Goal: Entertainment & Leisure: Browse casually

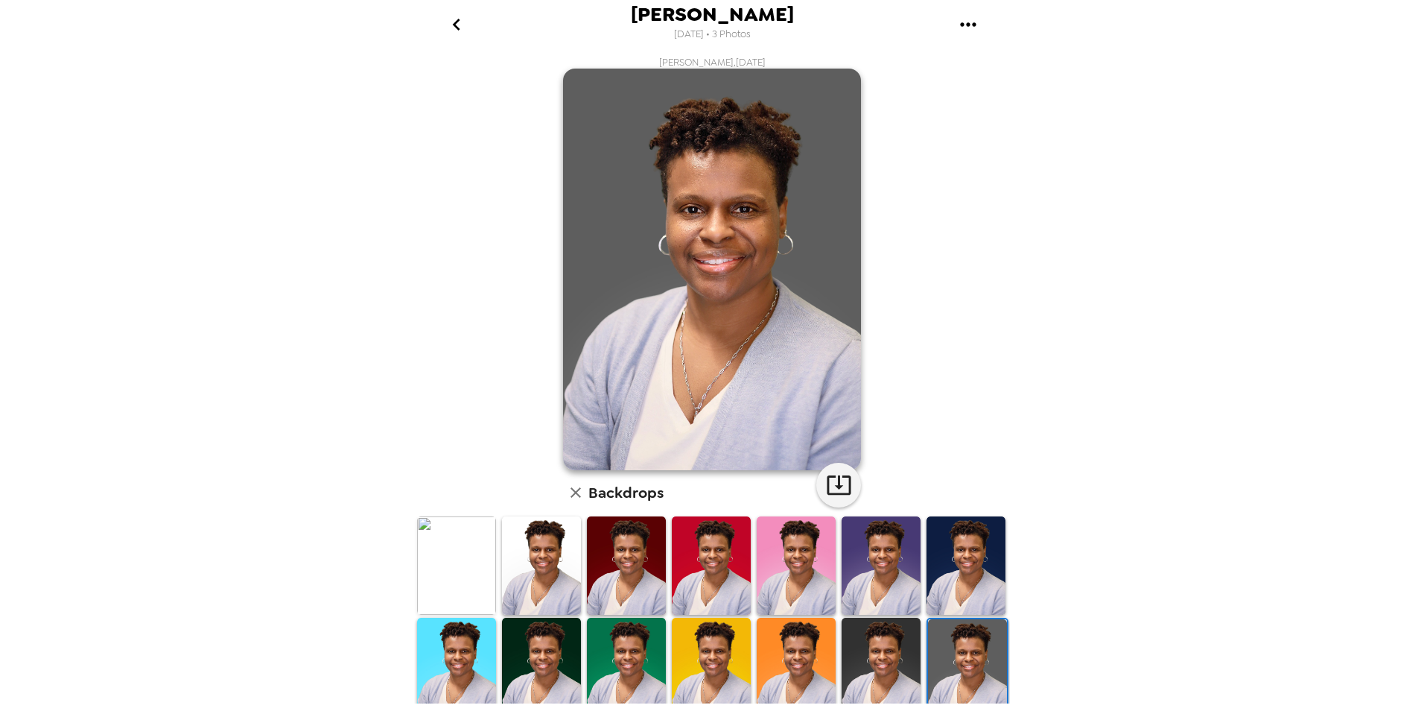
click at [885, 655] on img at bounding box center [881, 666] width 79 height 98
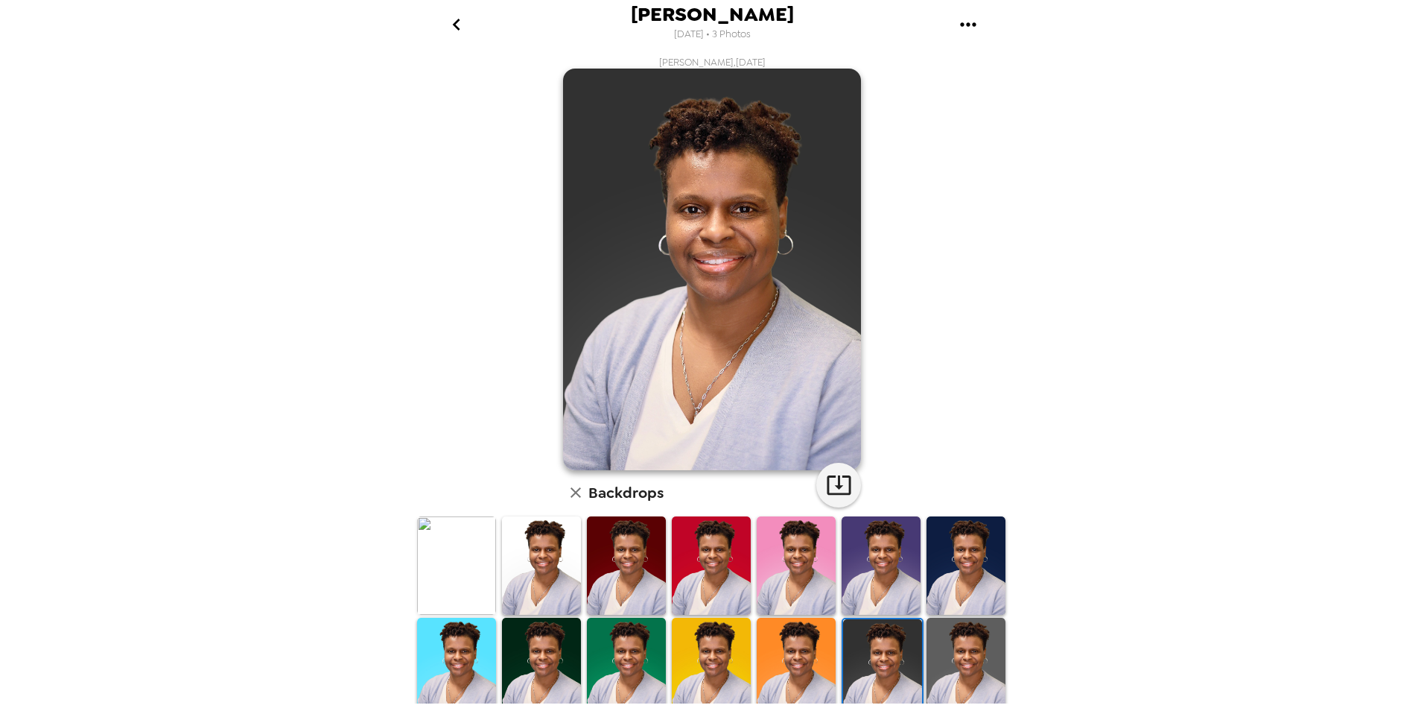
click at [951, 654] on img at bounding box center [966, 666] width 79 height 98
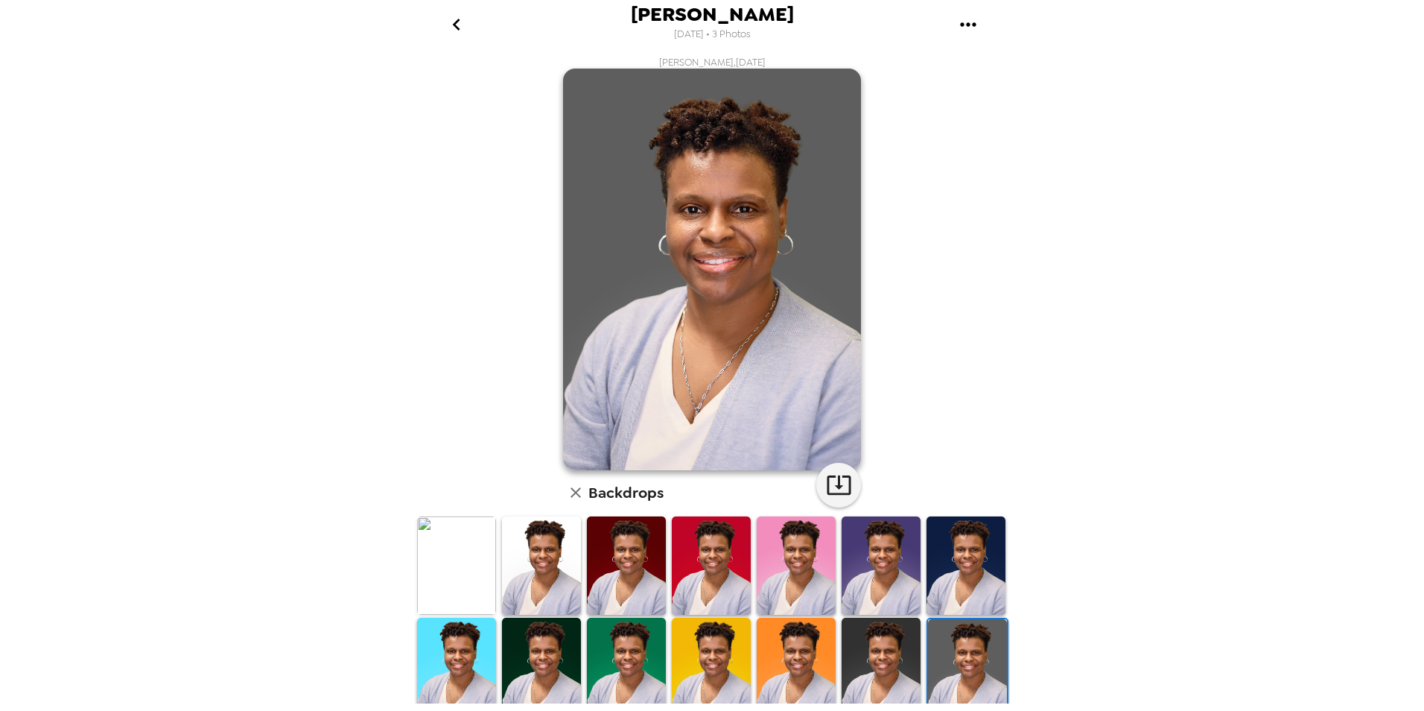
click at [886, 661] on img at bounding box center [881, 666] width 79 height 98
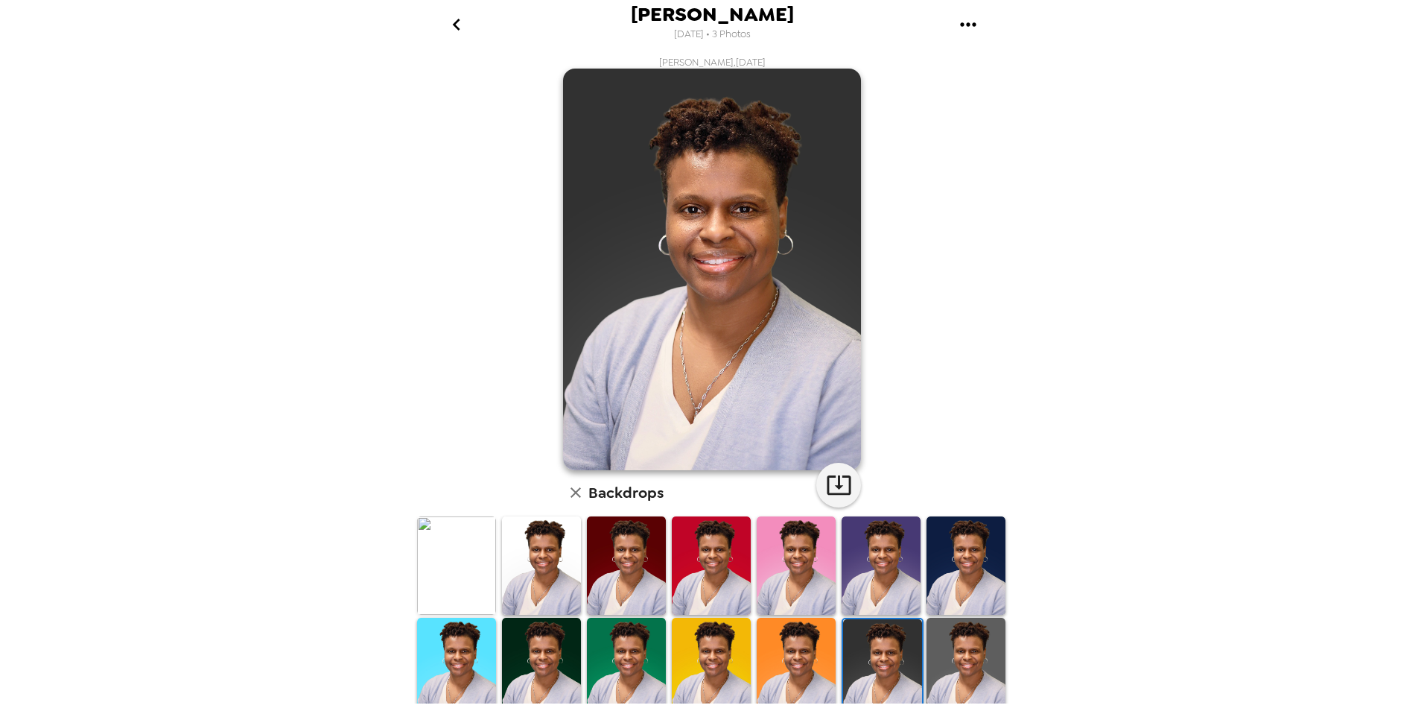
click at [969, 661] on img at bounding box center [966, 666] width 79 height 98
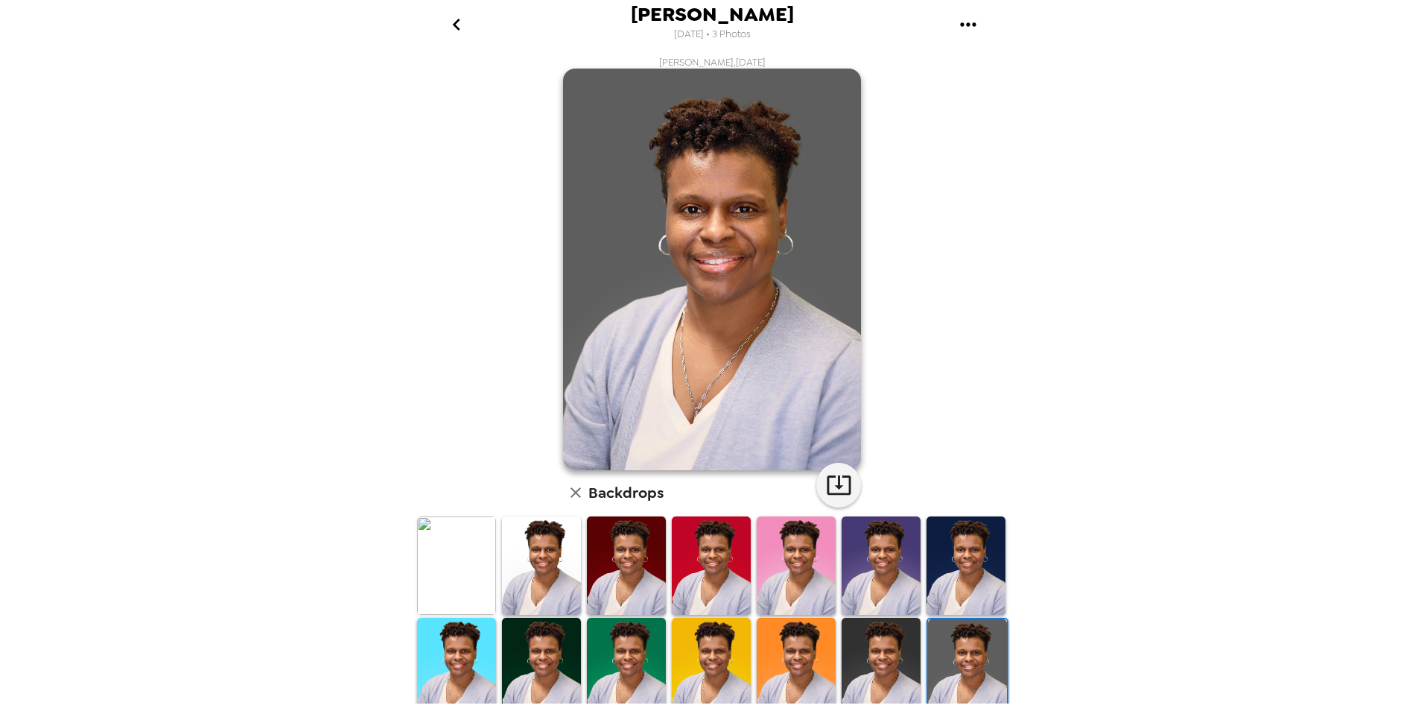
click at [794, 639] on img at bounding box center [796, 666] width 79 height 98
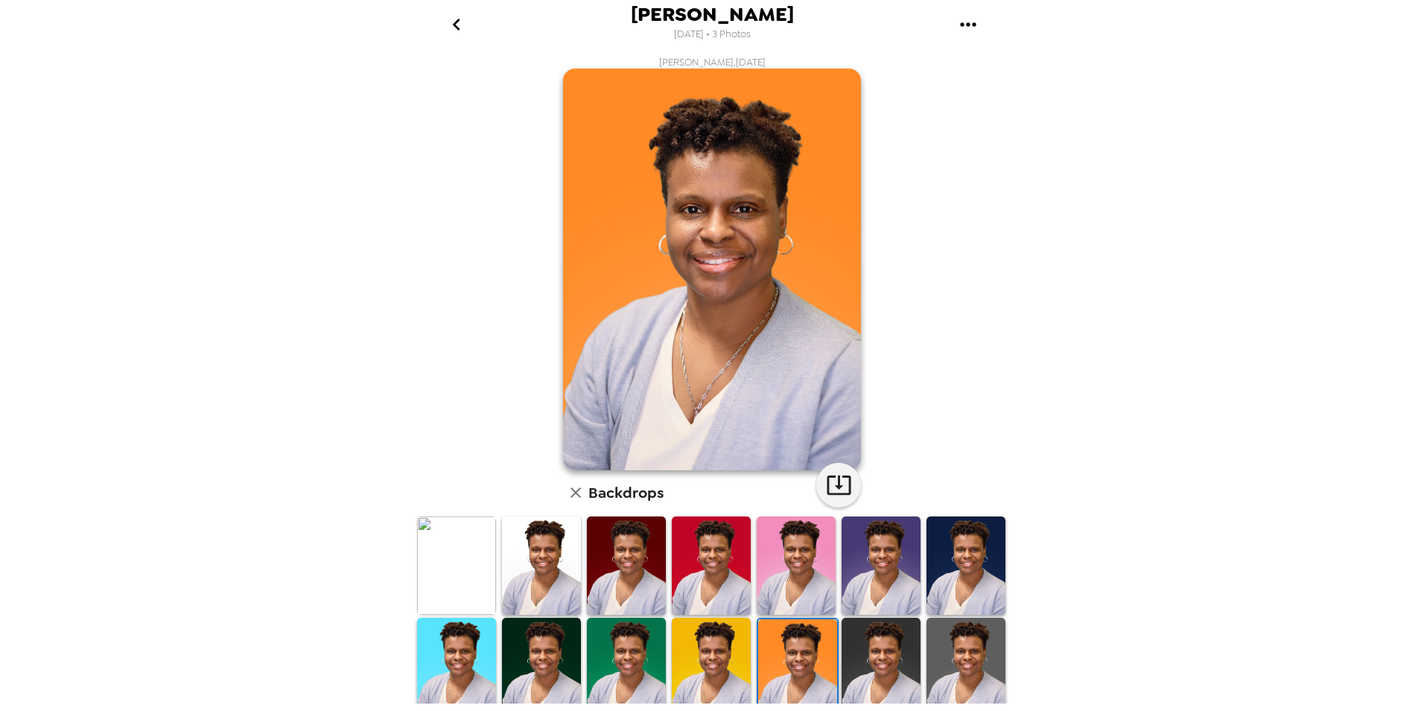
click at [717, 641] on img at bounding box center [711, 666] width 79 height 98
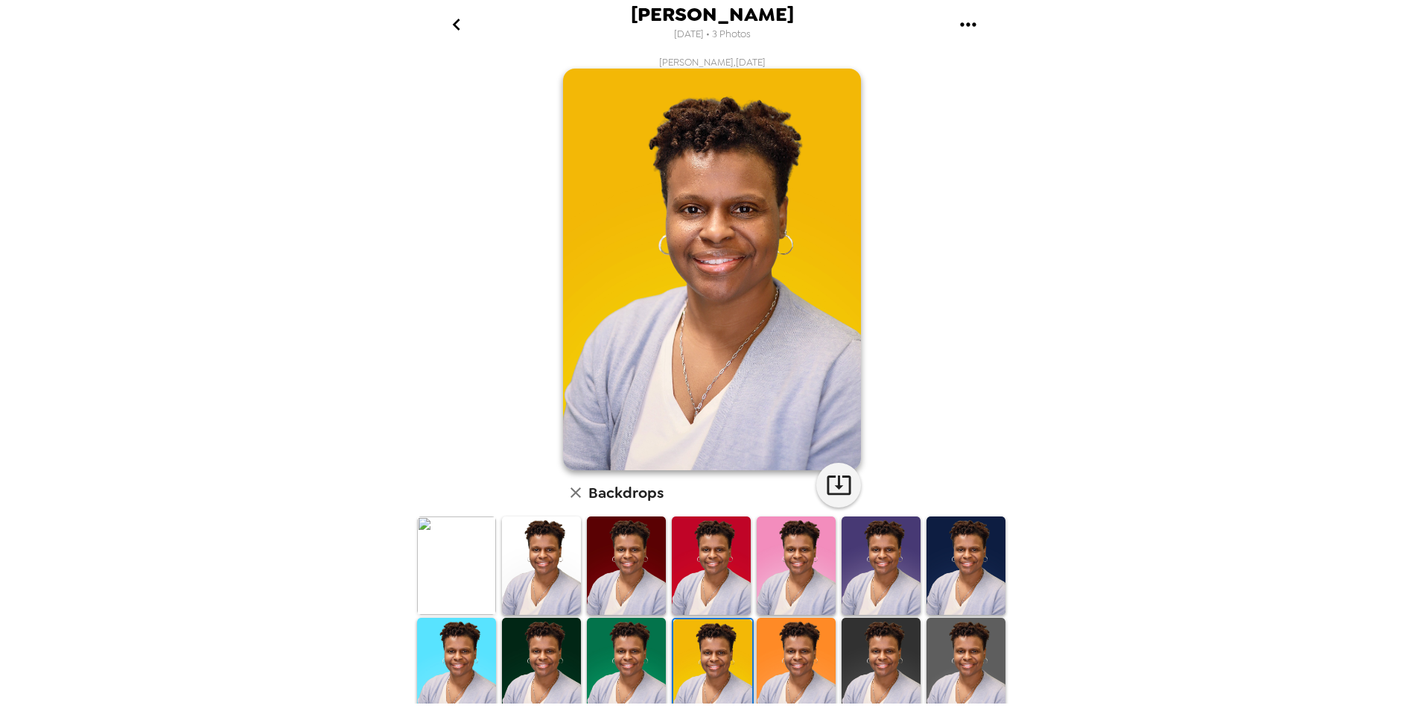
click at [636, 645] on img at bounding box center [626, 666] width 79 height 98
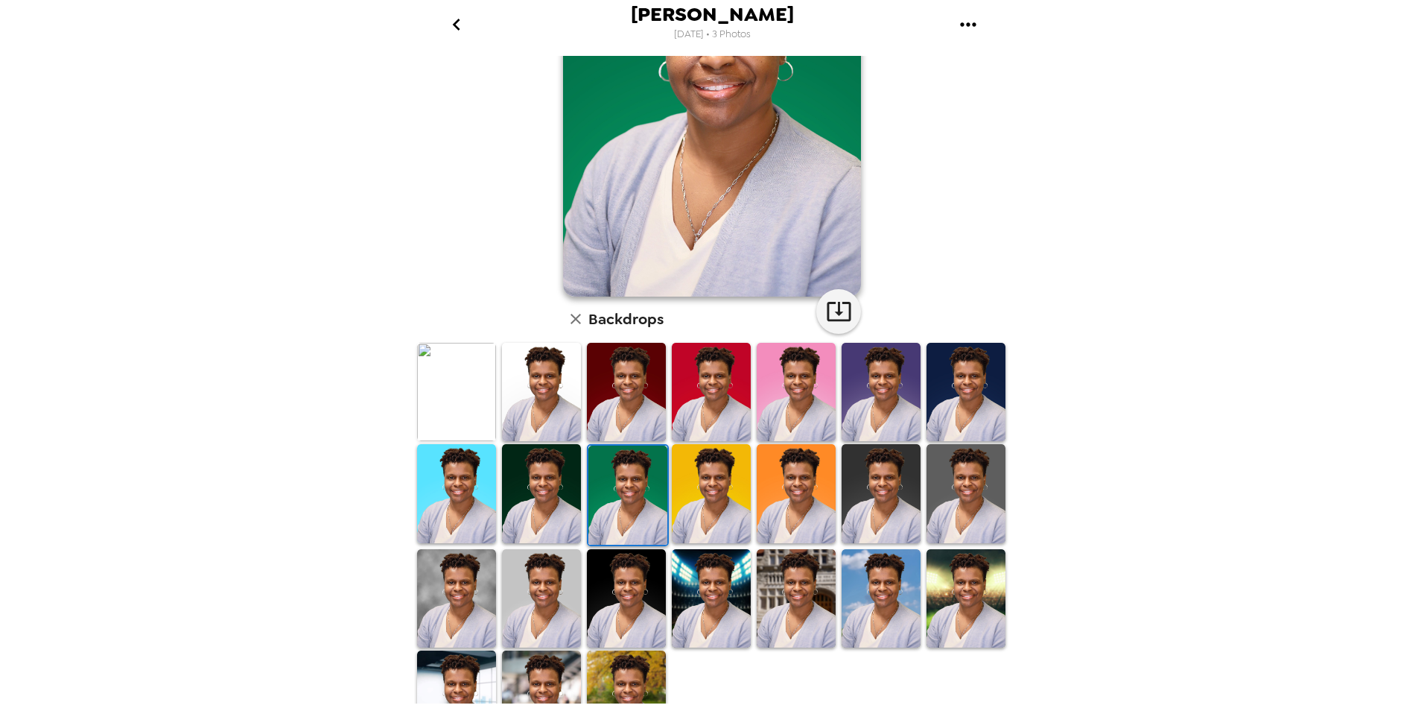
scroll to position [213, 0]
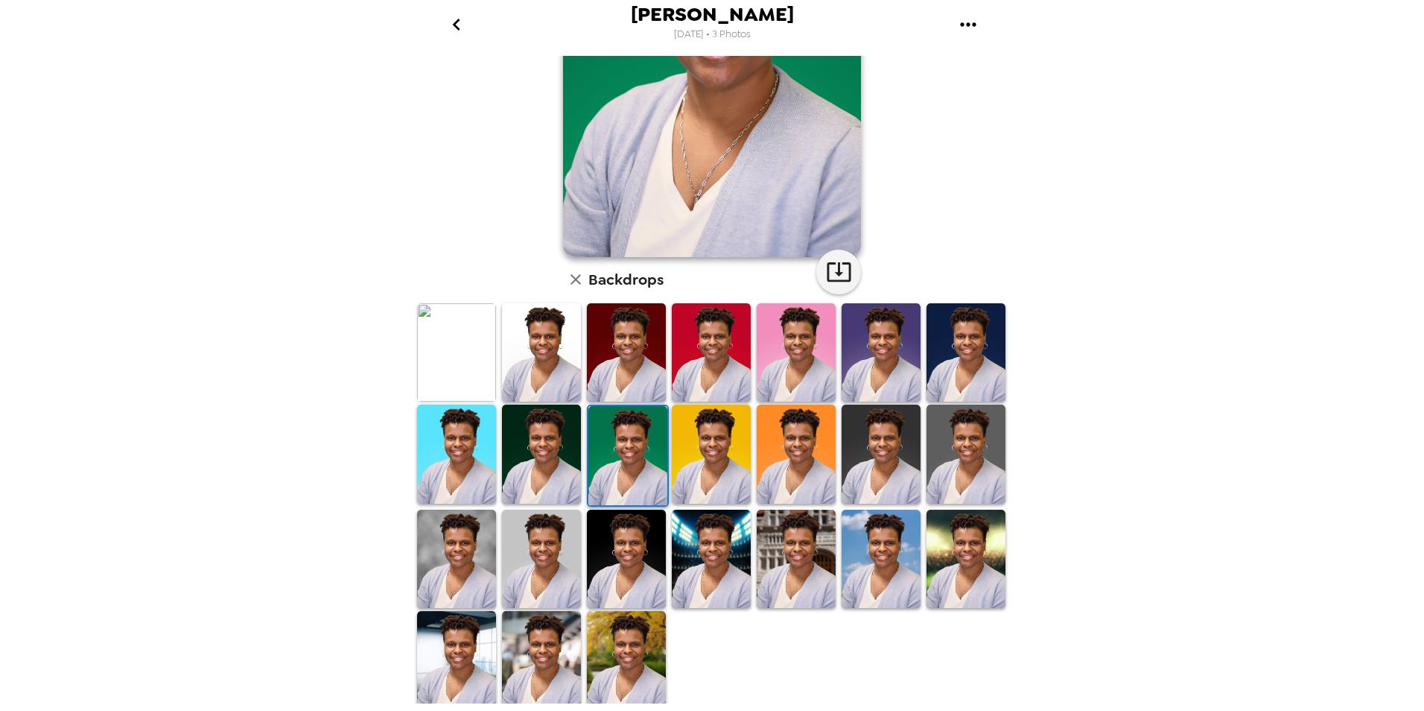
click at [474, 556] on img at bounding box center [456, 558] width 79 height 98
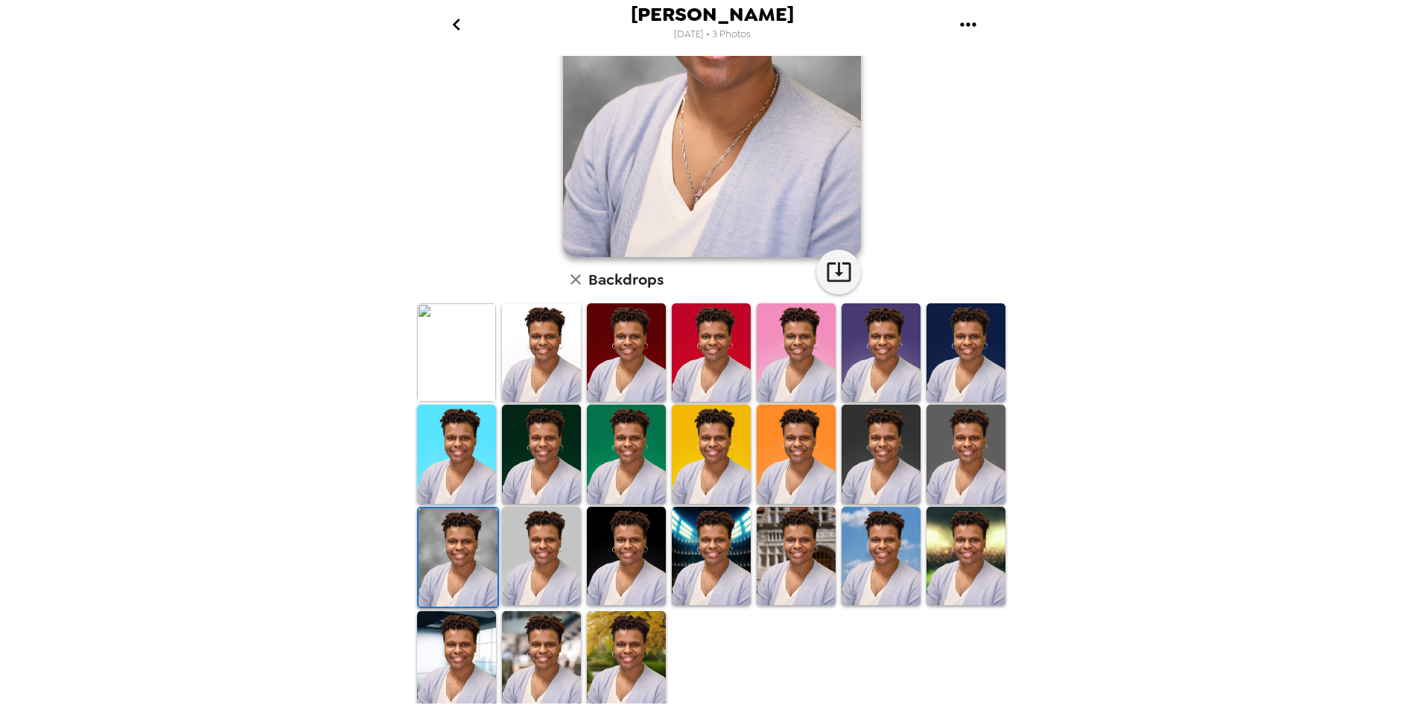
click at [548, 542] on img at bounding box center [541, 555] width 79 height 98
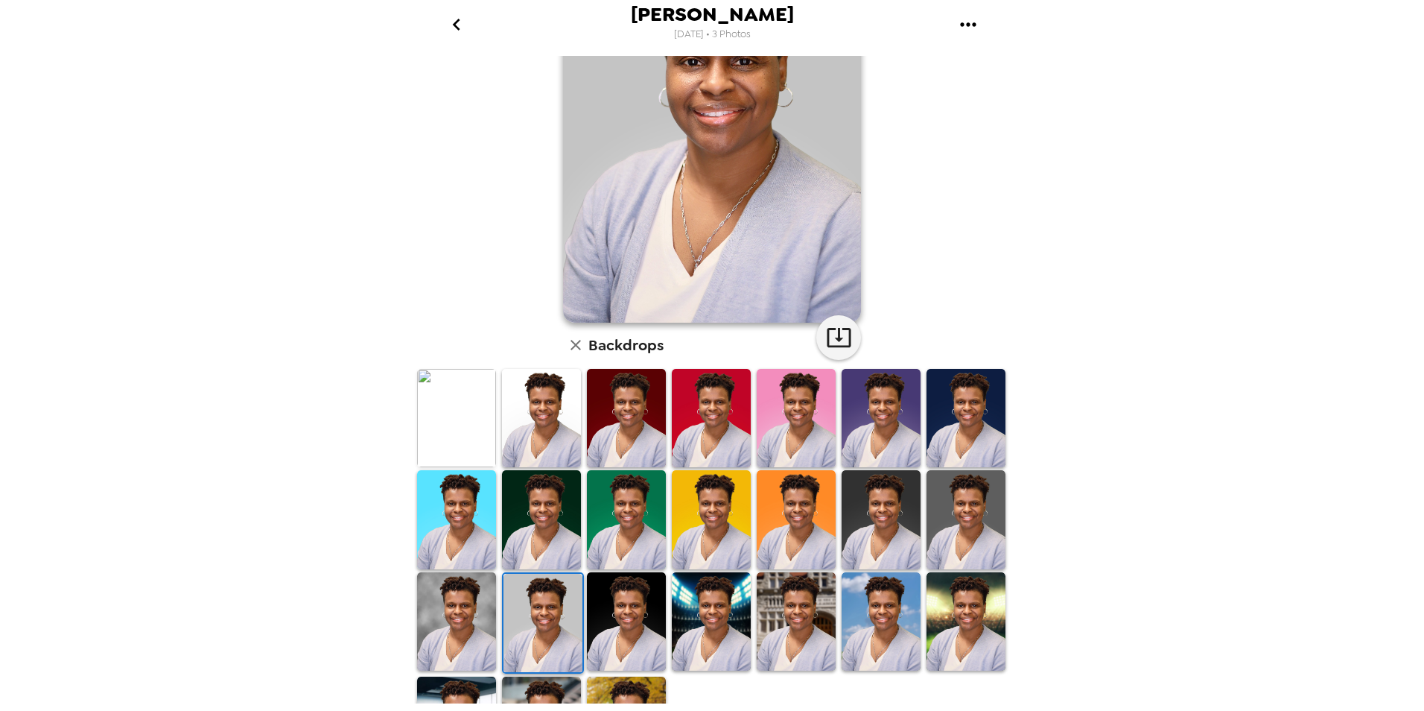
scroll to position [149, 0]
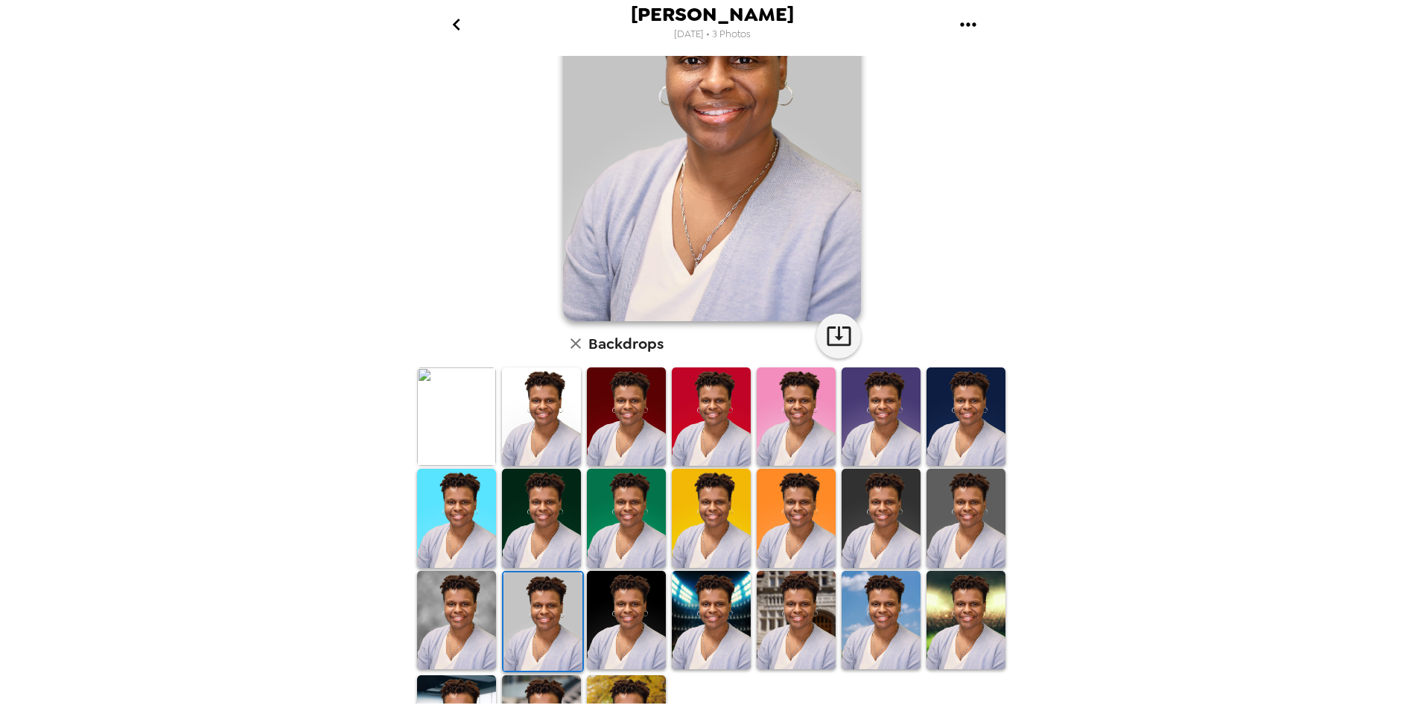
click at [634, 606] on img at bounding box center [626, 620] width 79 height 98
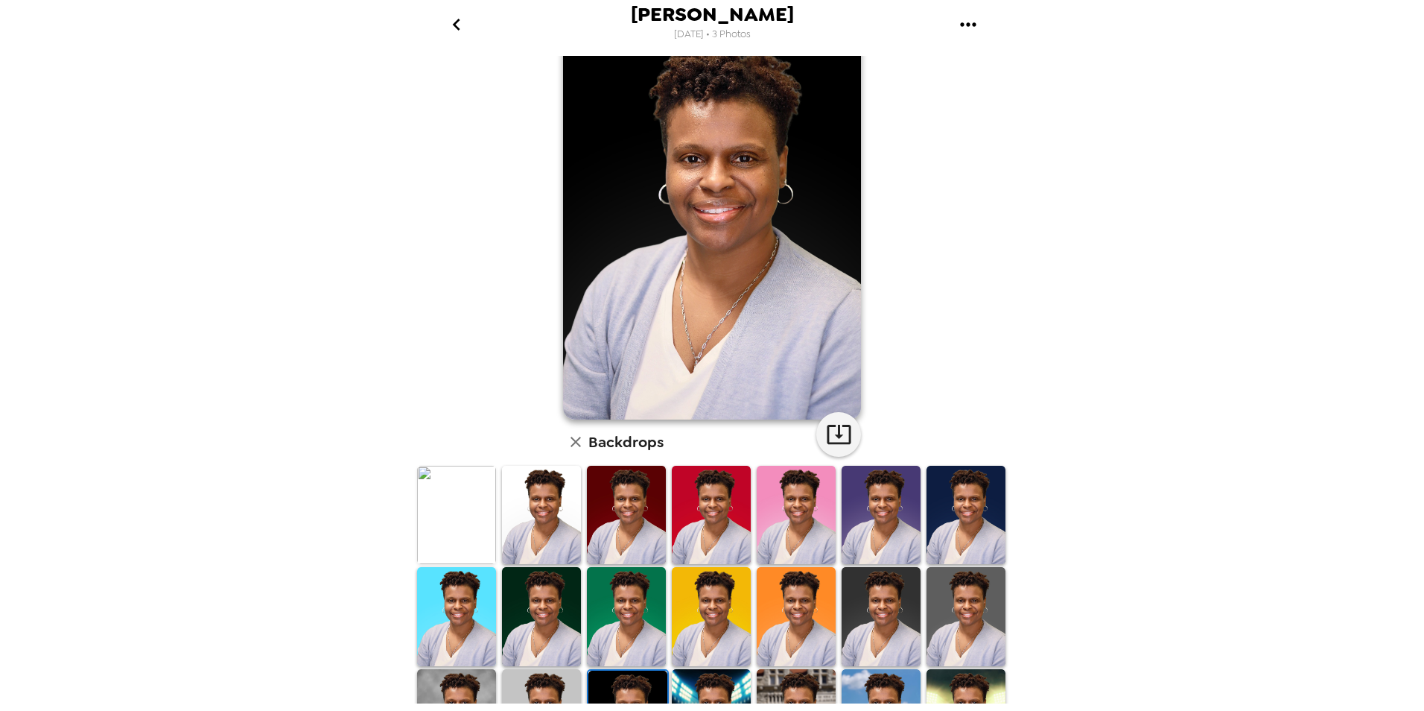
scroll to position [213, 0]
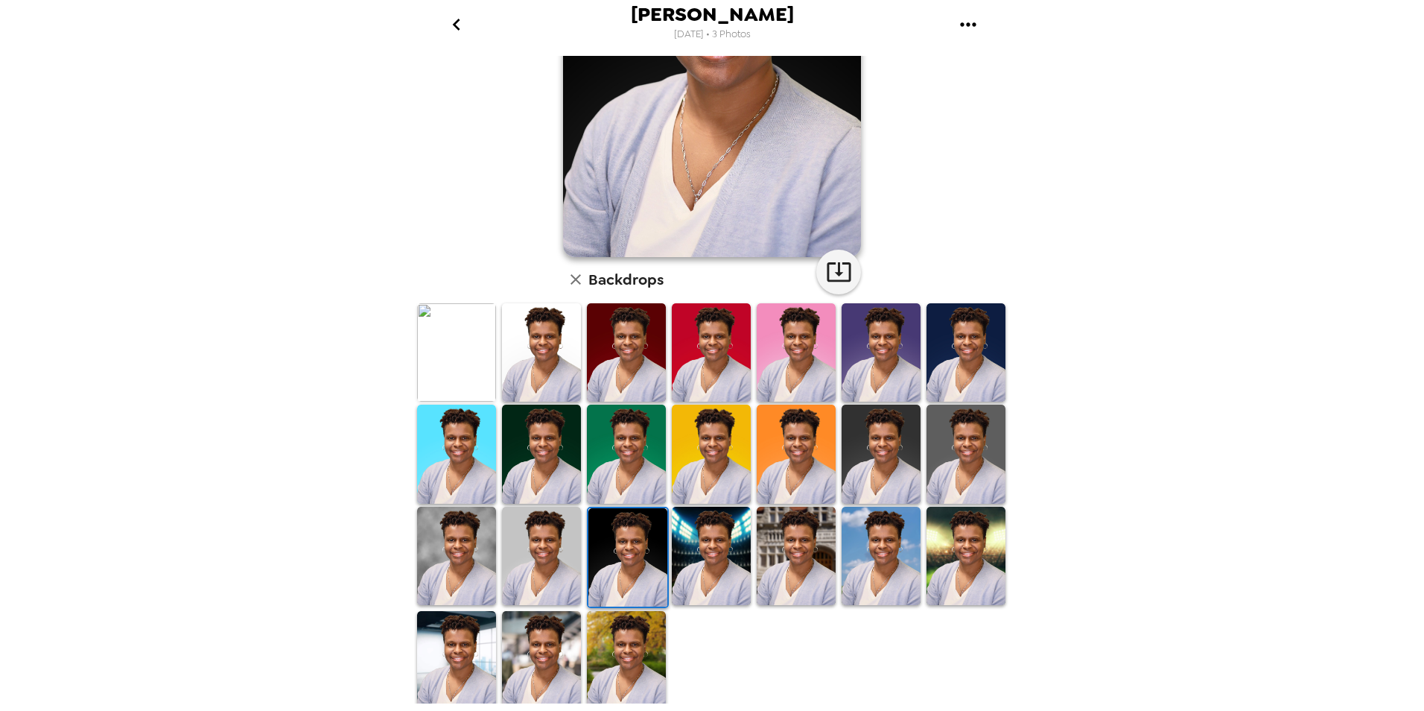
click at [735, 563] on img at bounding box center [711, 555] width 79 height 98
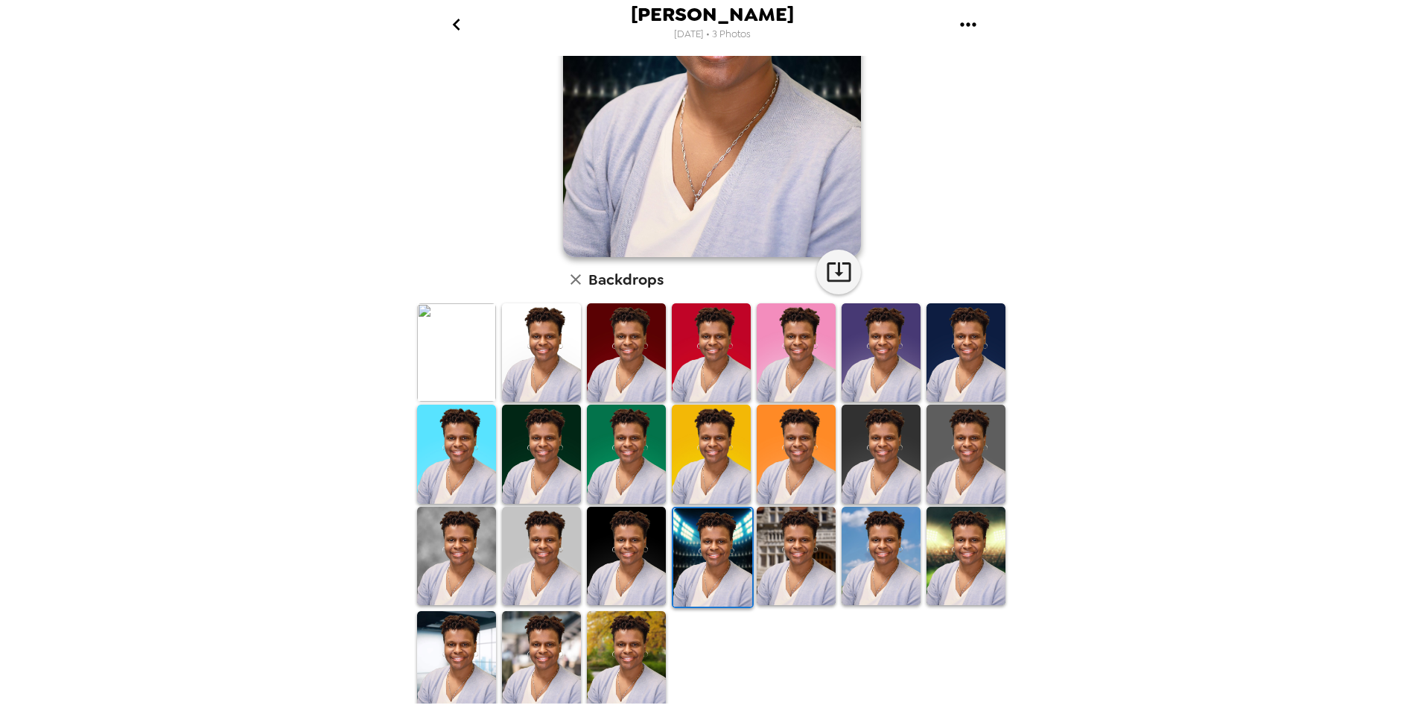
click at [456, 653] on img at bounding box center [456, 660] width 79 height 98
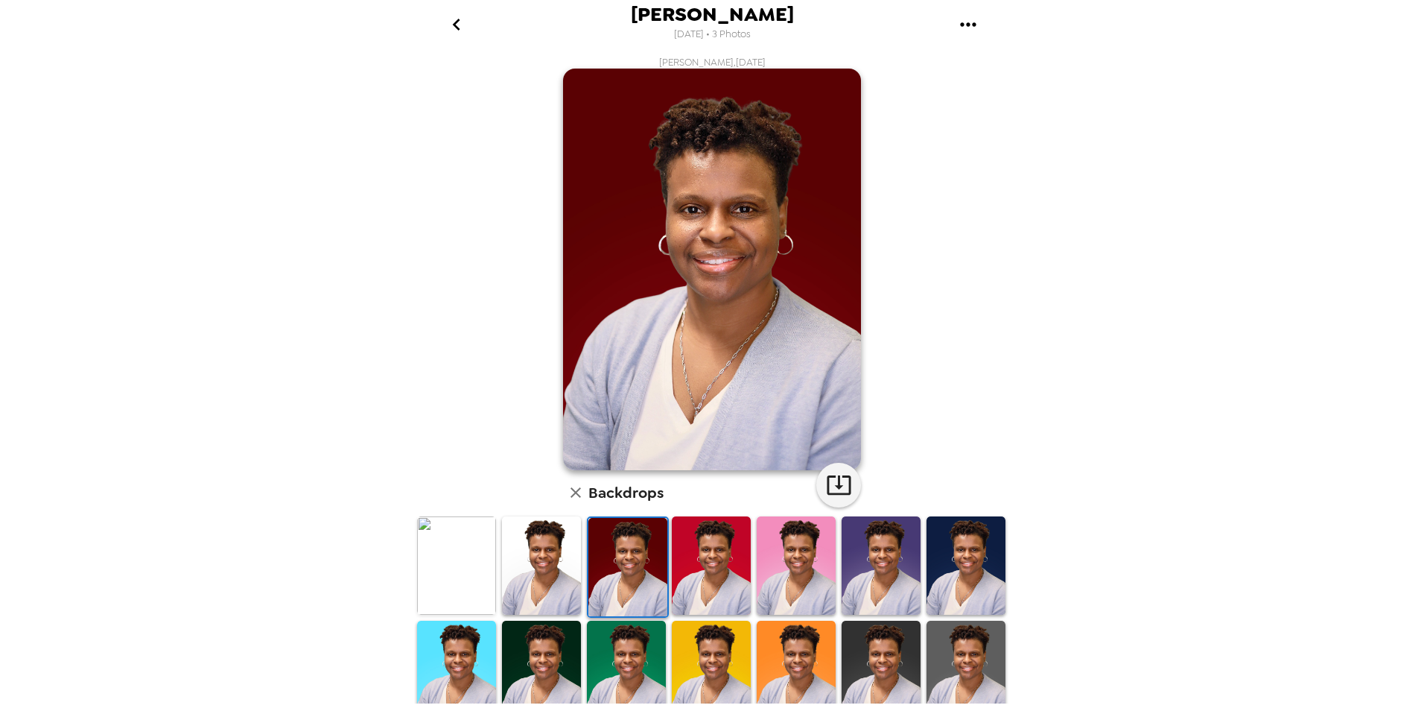
click at [570, 568] on img at bounding box center [541, 565] width 79 height 98
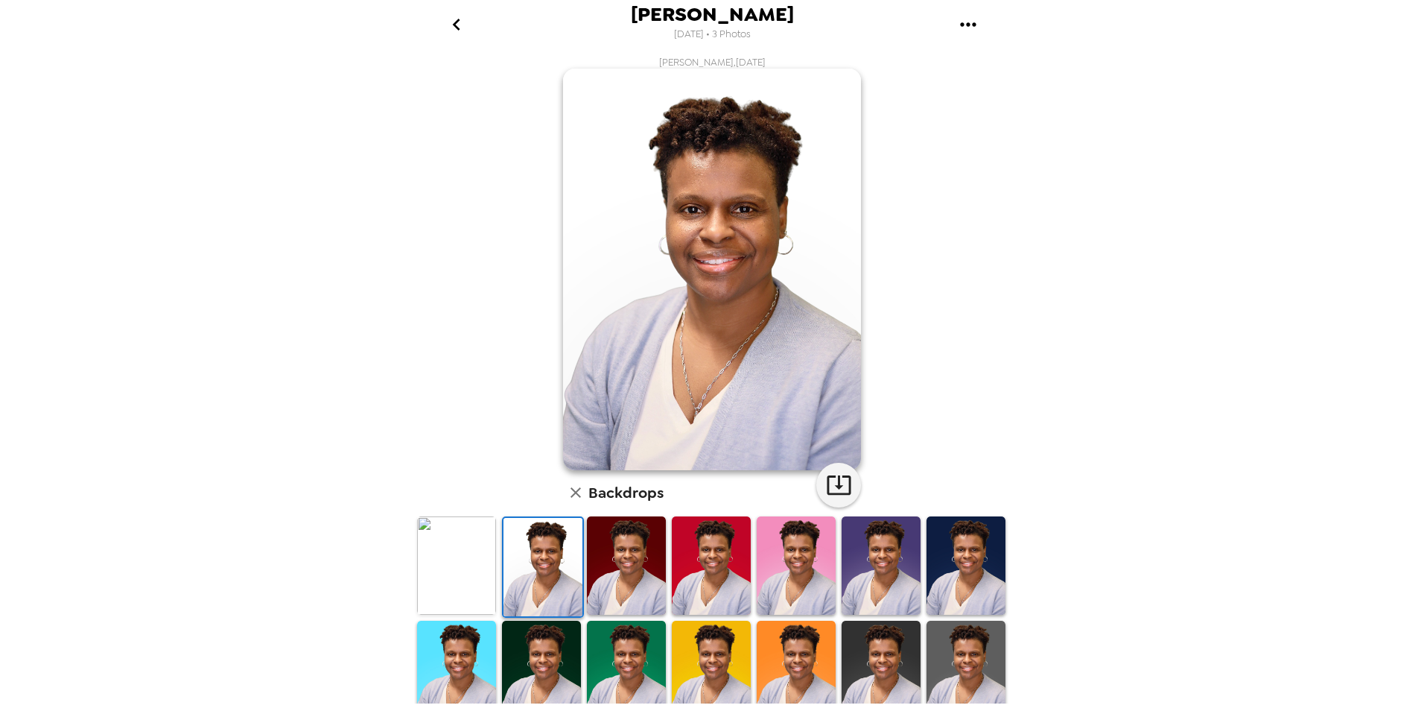
click at [975, 658] on img at bounding box center [966, 669] width 79 height 98
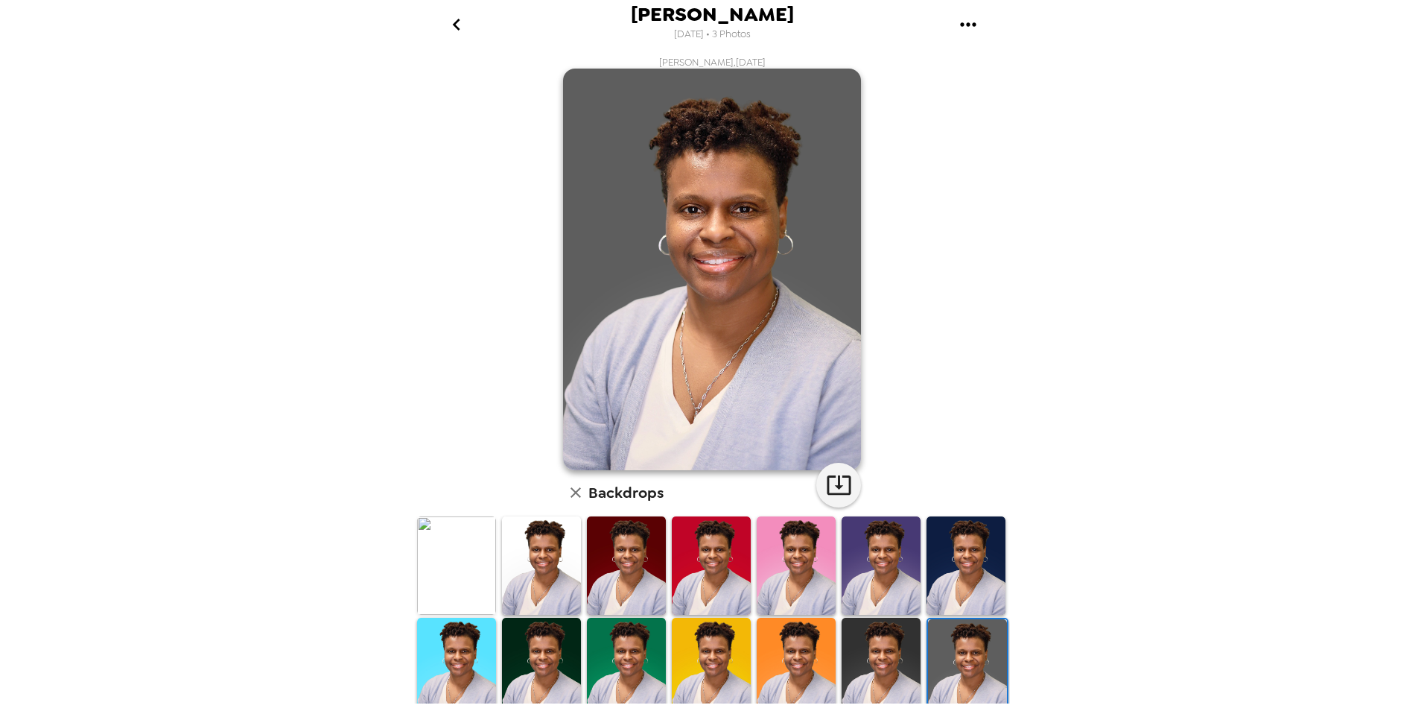
click at [872, 655] on img at bounding box center [881, 666] width 79 height 98
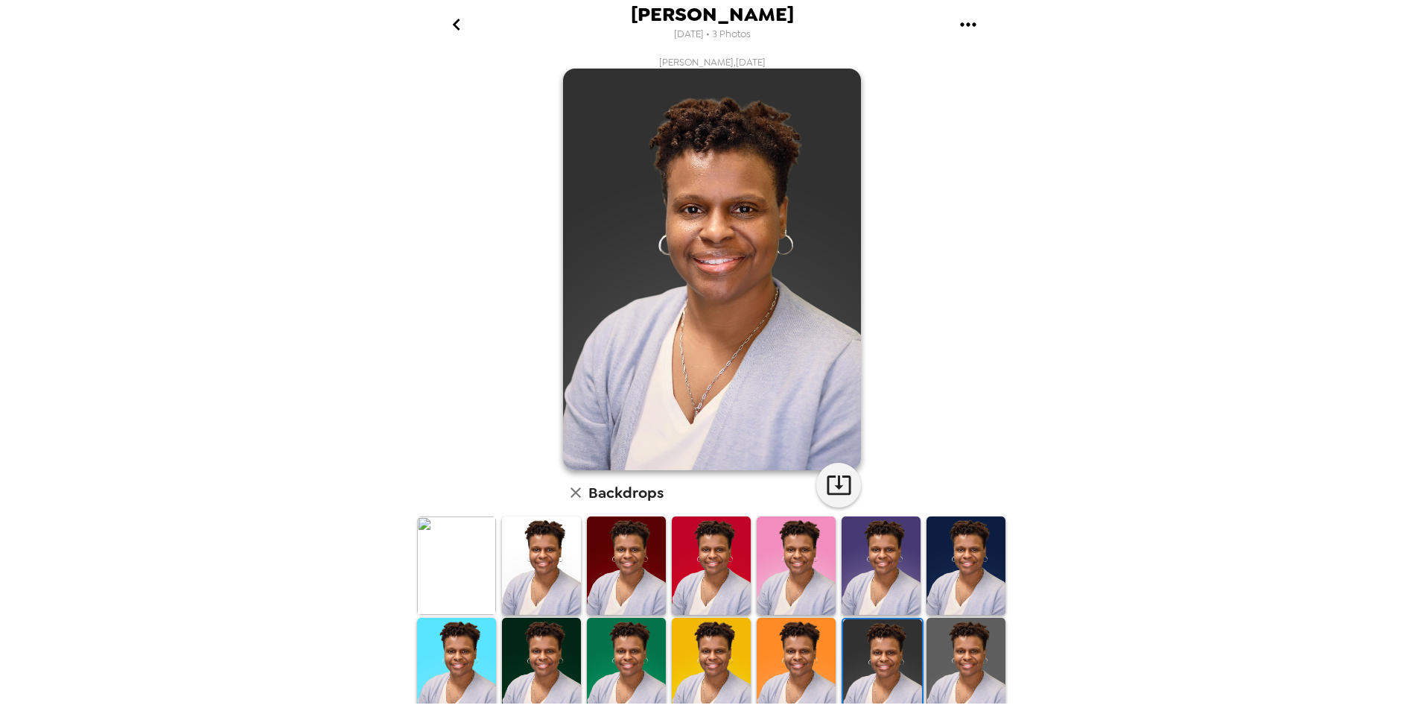
click at [948, 655] on img at bounding box center [966, 666] width 79 height 98
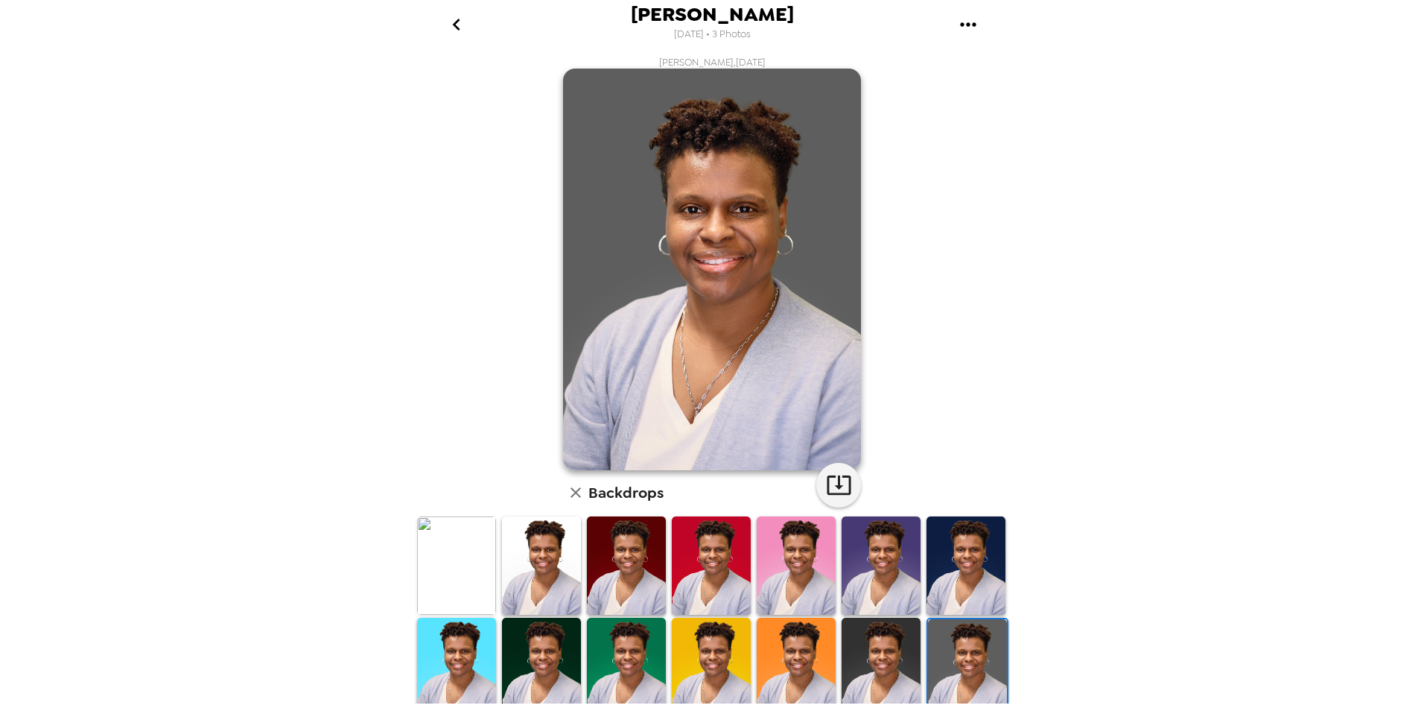
click at [951, 676] on img at bounding box center [967, 668] width 79 height 98
click at [873, 661] on img at bounding box center [881, 666] width 79 height 98
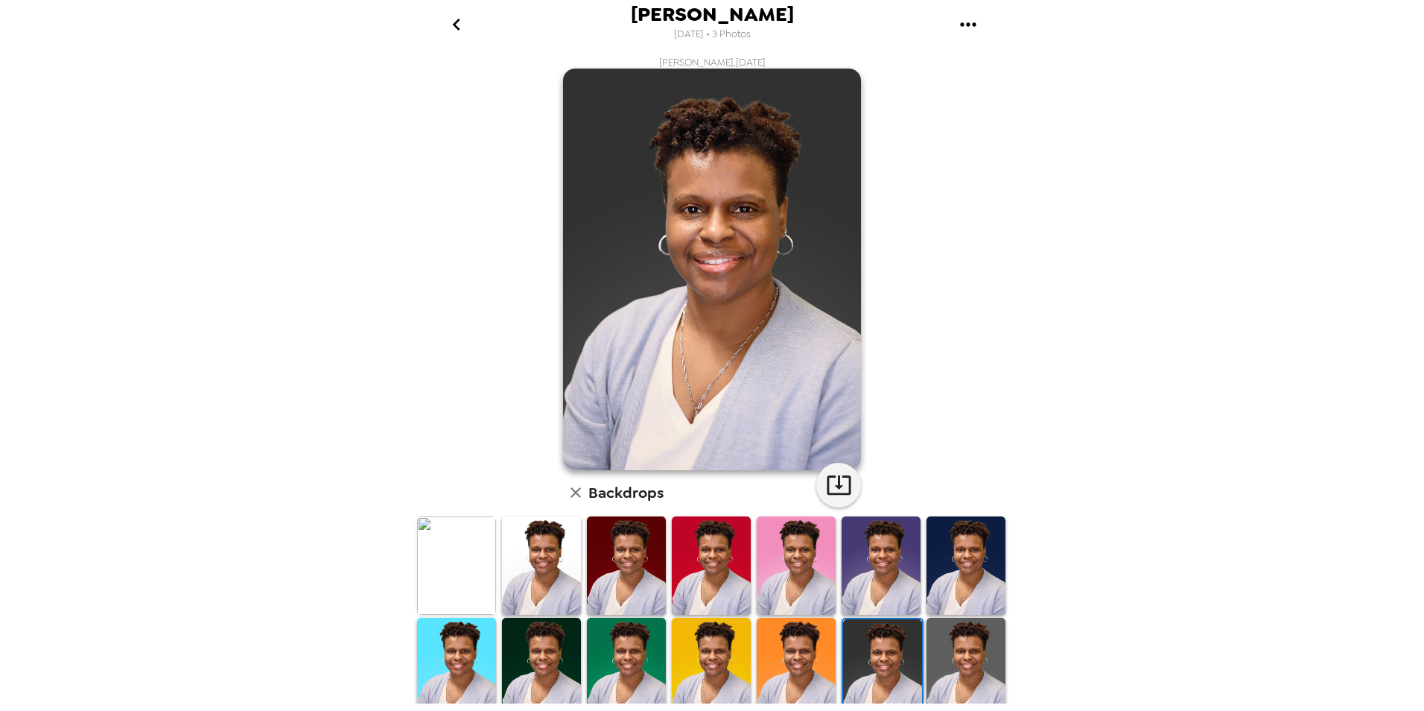
click at [958, 661] on img at bounding box center [966, 666] width 79 height 98
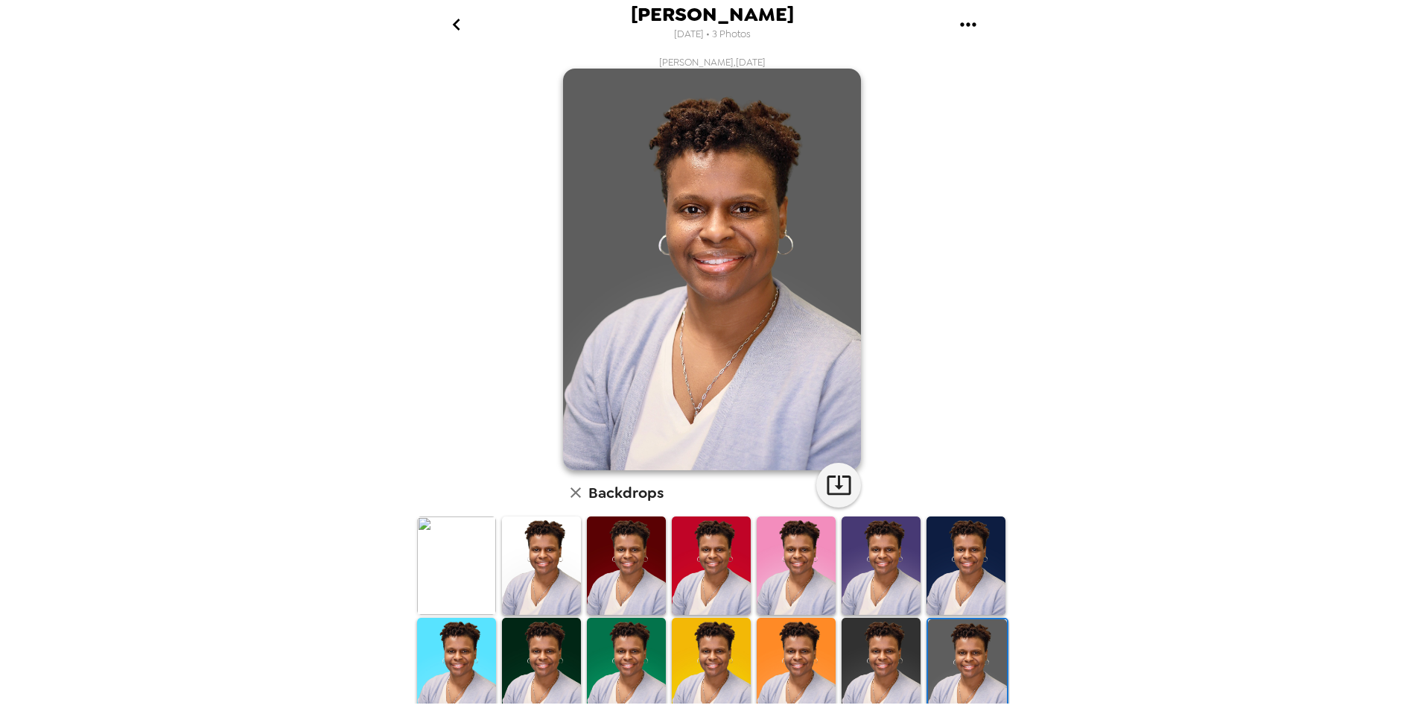
click at [957, 584] on img at bounding box center [966, 565] width 79 height 98
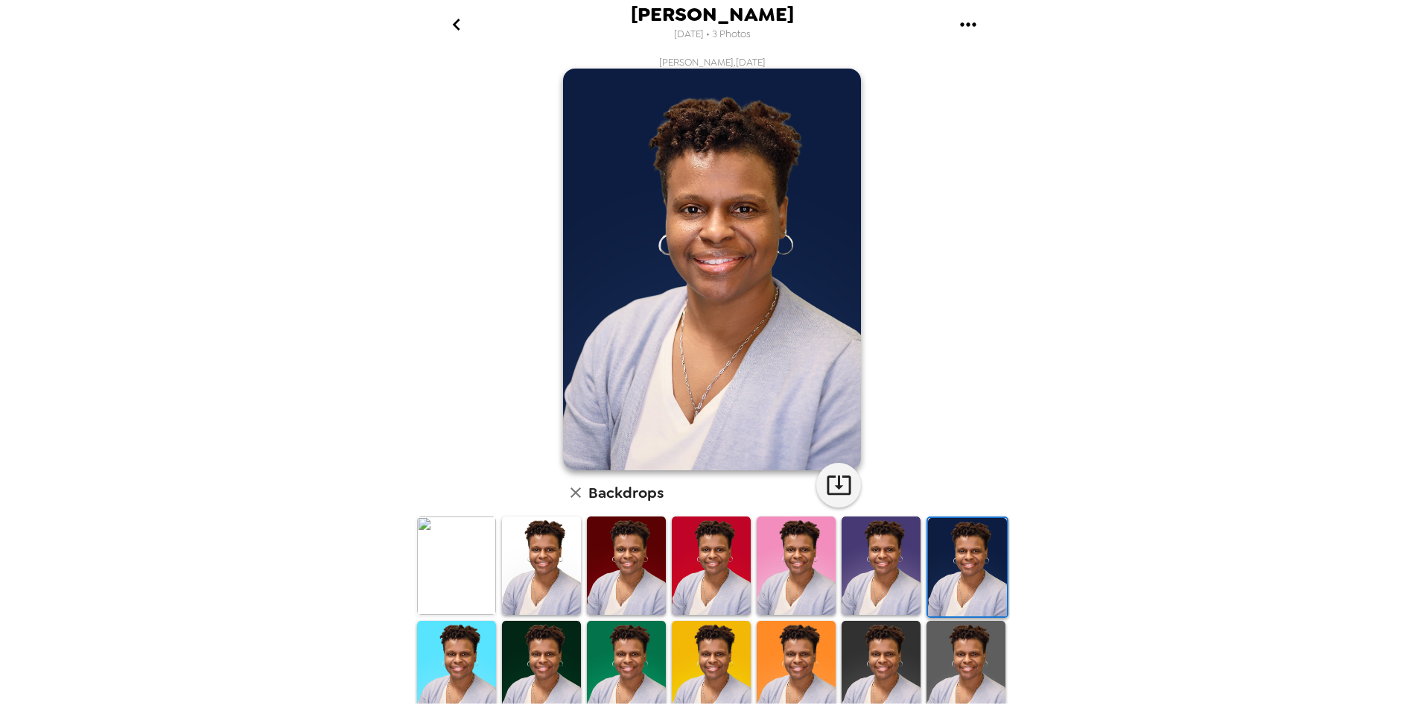
click at [936, 687] on img at bounding box center [966, 669] width 79 height 98
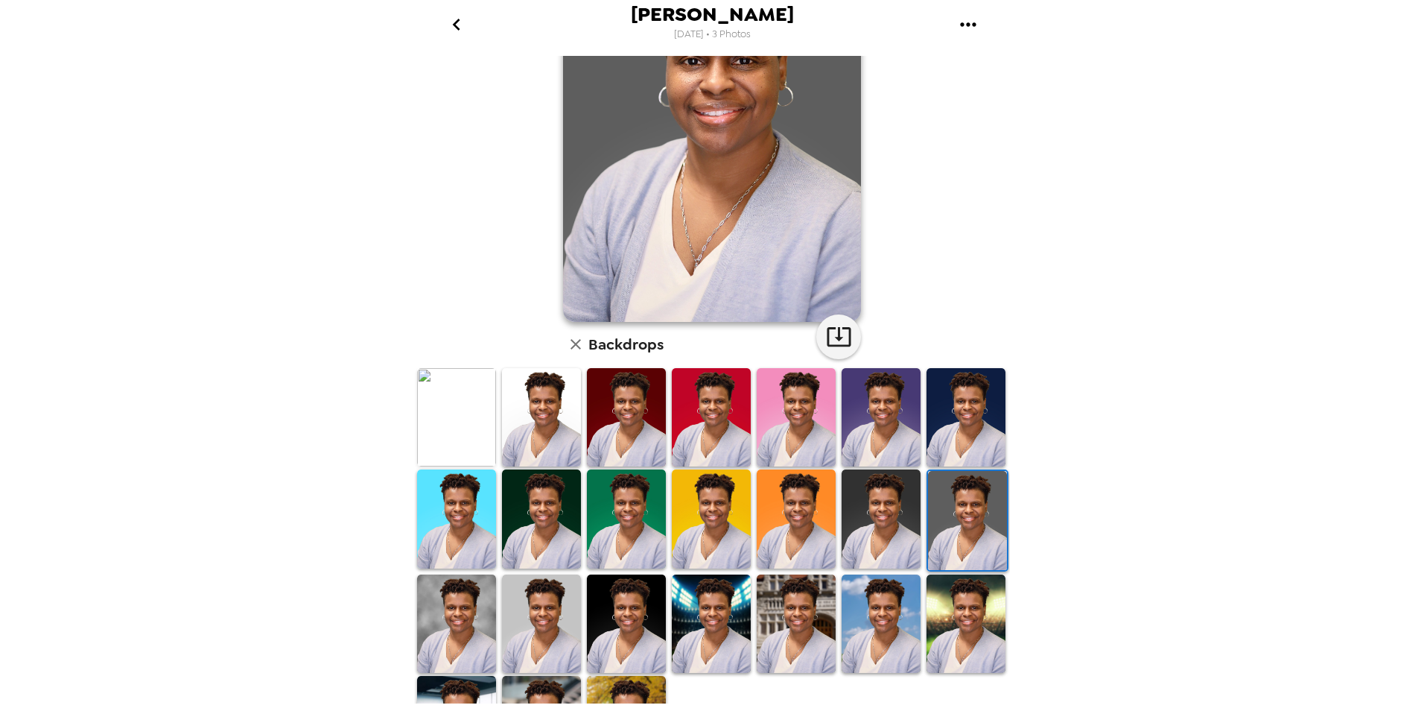
scroll to position [149, 0]
click at [451, 597] on img at bounding box center [456, 623] width 79 height 98
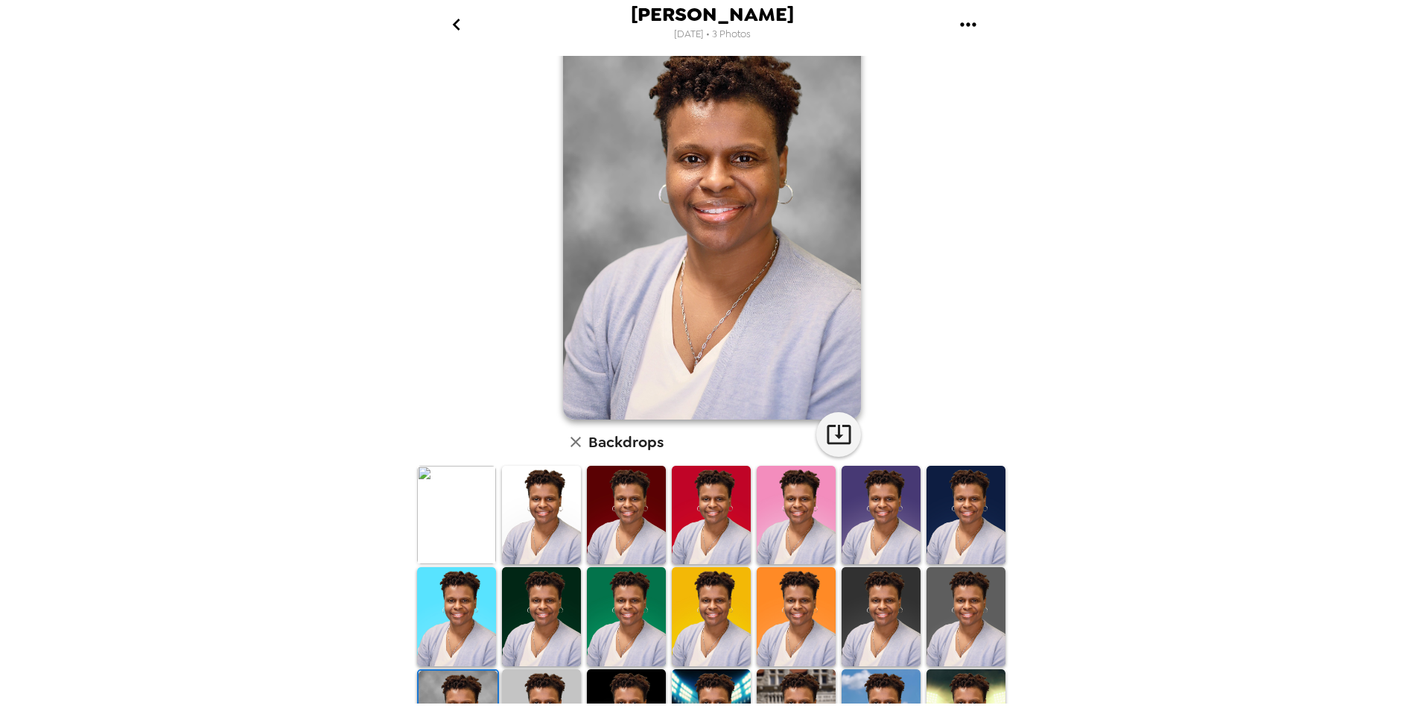
scroll to position [74, 0]
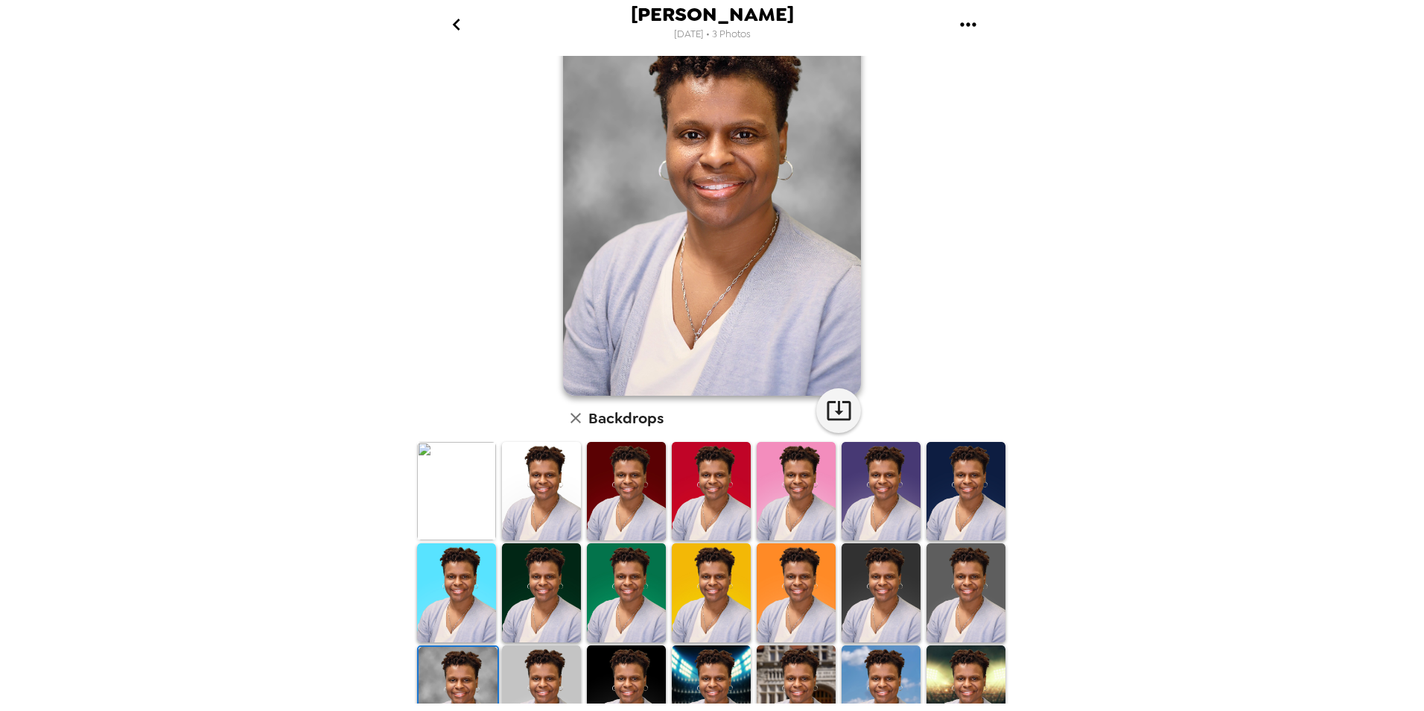
click at [969, 620] on img at bounding box center [966, 592] width 79 height 98
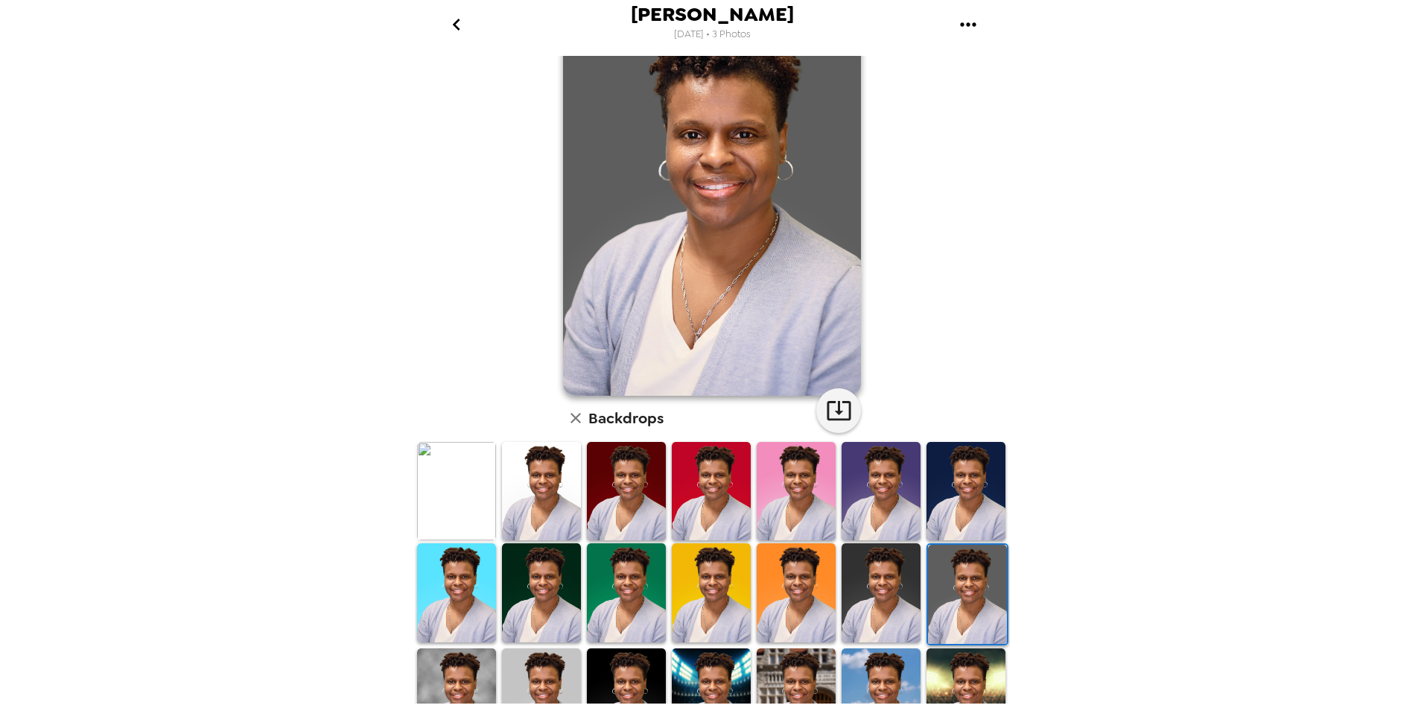
click at [555, 683] on img at bounding box center [541, 697] width 79 height 98
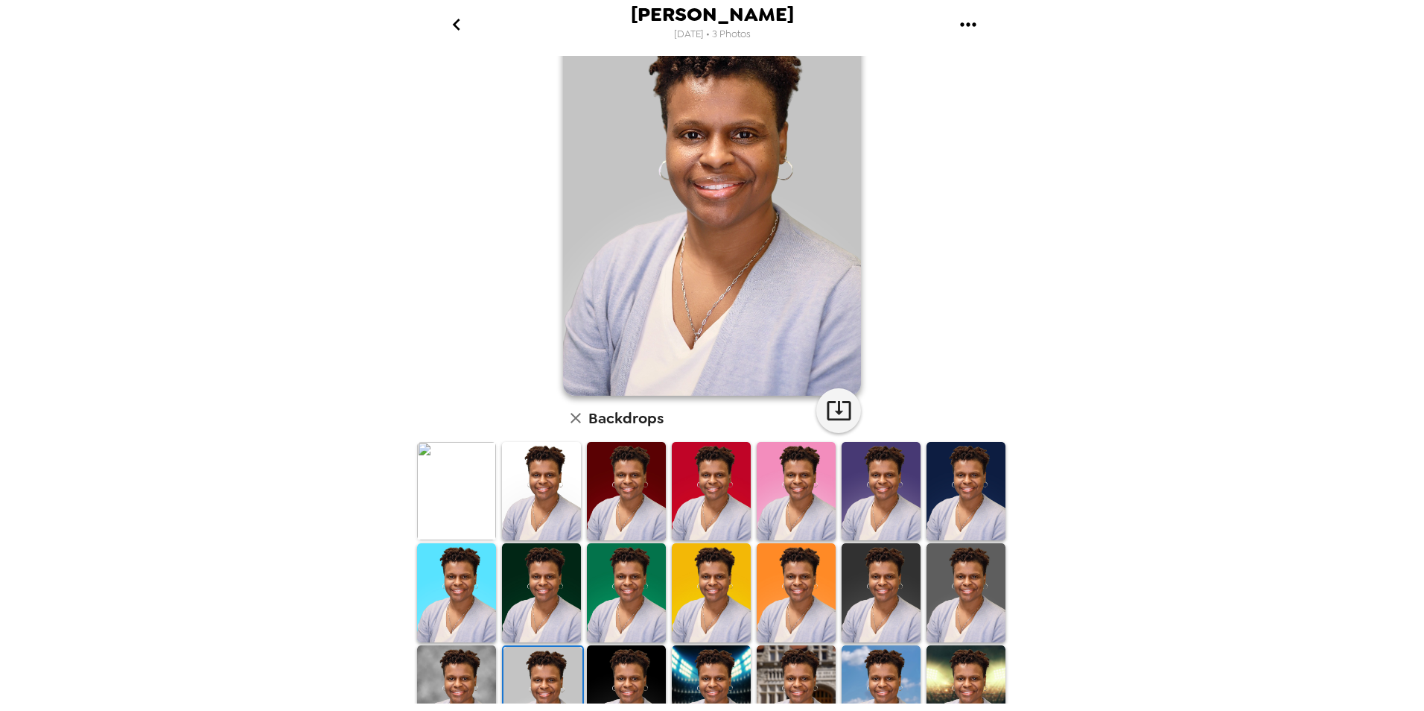
click at [468, 675] on img at bounding box center [456, 694] width 79 height 98
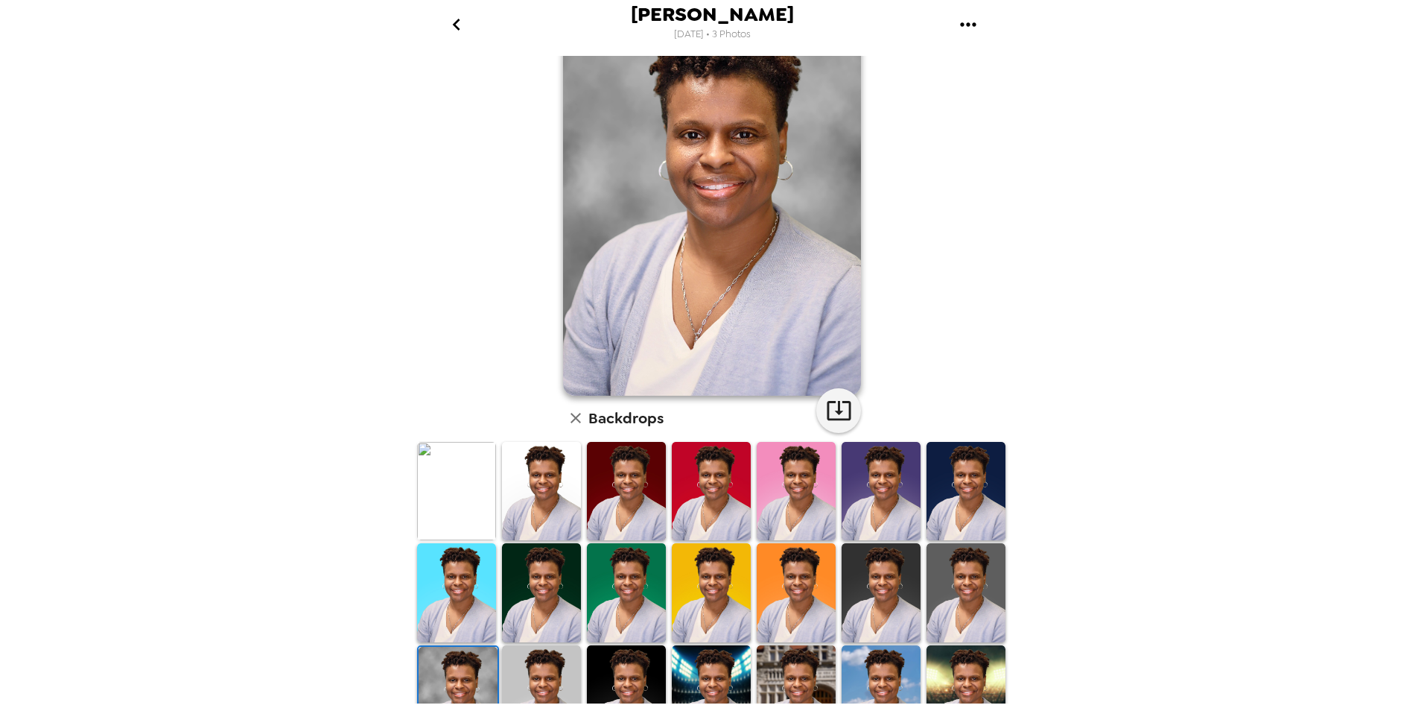
click at [941, 580] on img at bounding box center [966, 592] width 79 height 98
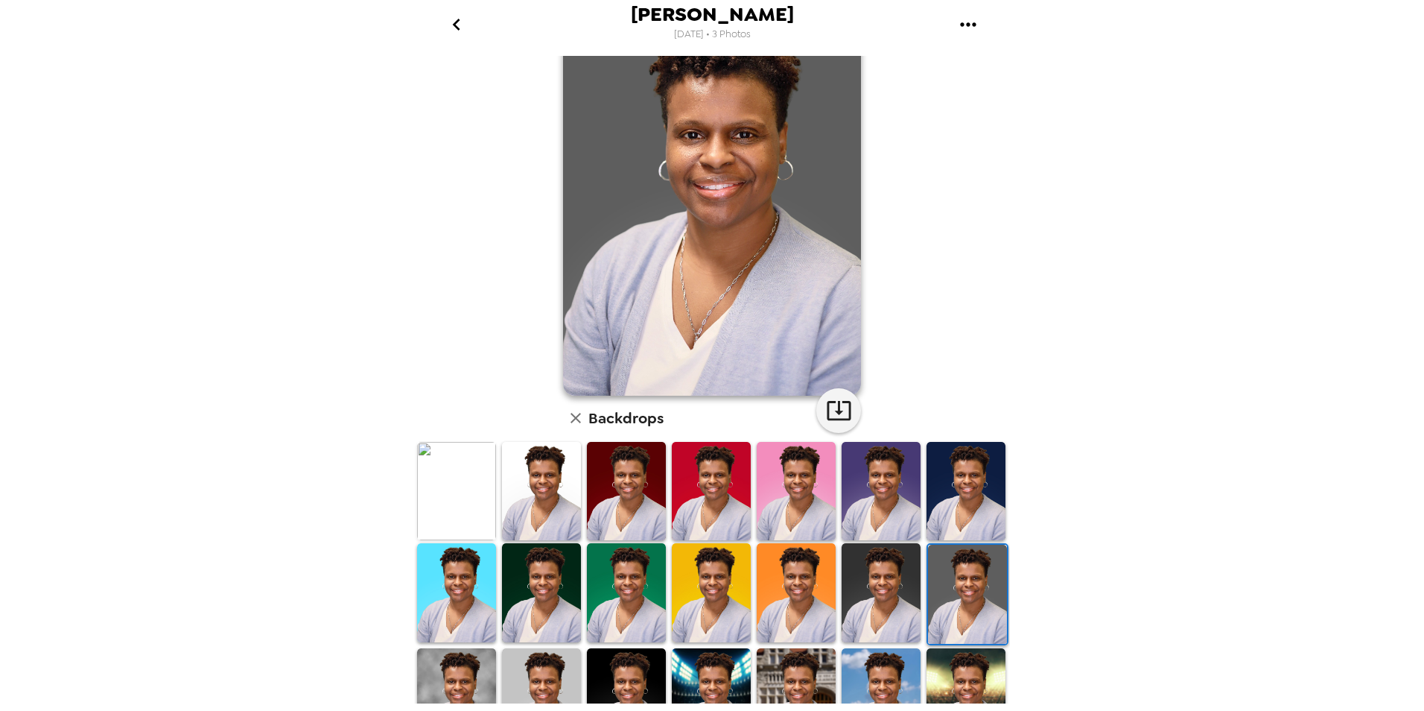
scroll to position [0, 0]
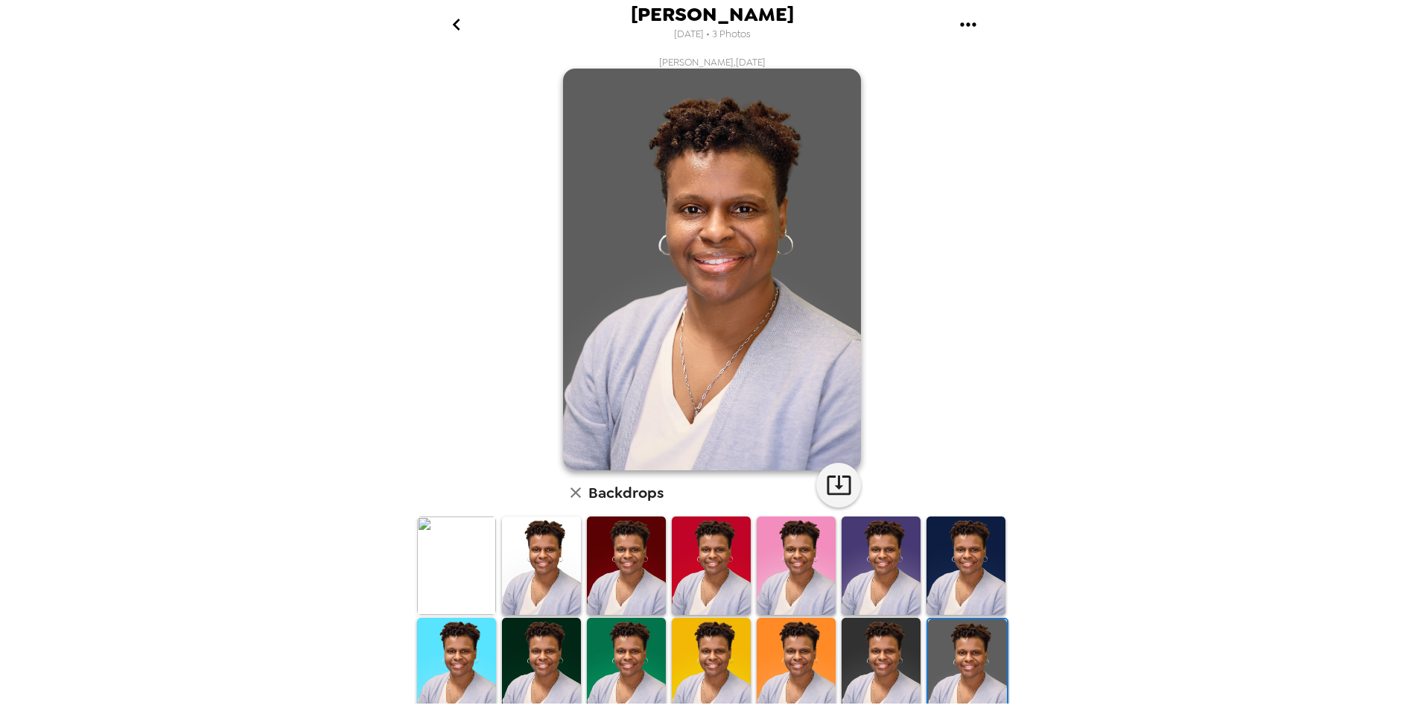
click at [892, 638] on img at bounding box center [881, 666] width 79 height 98
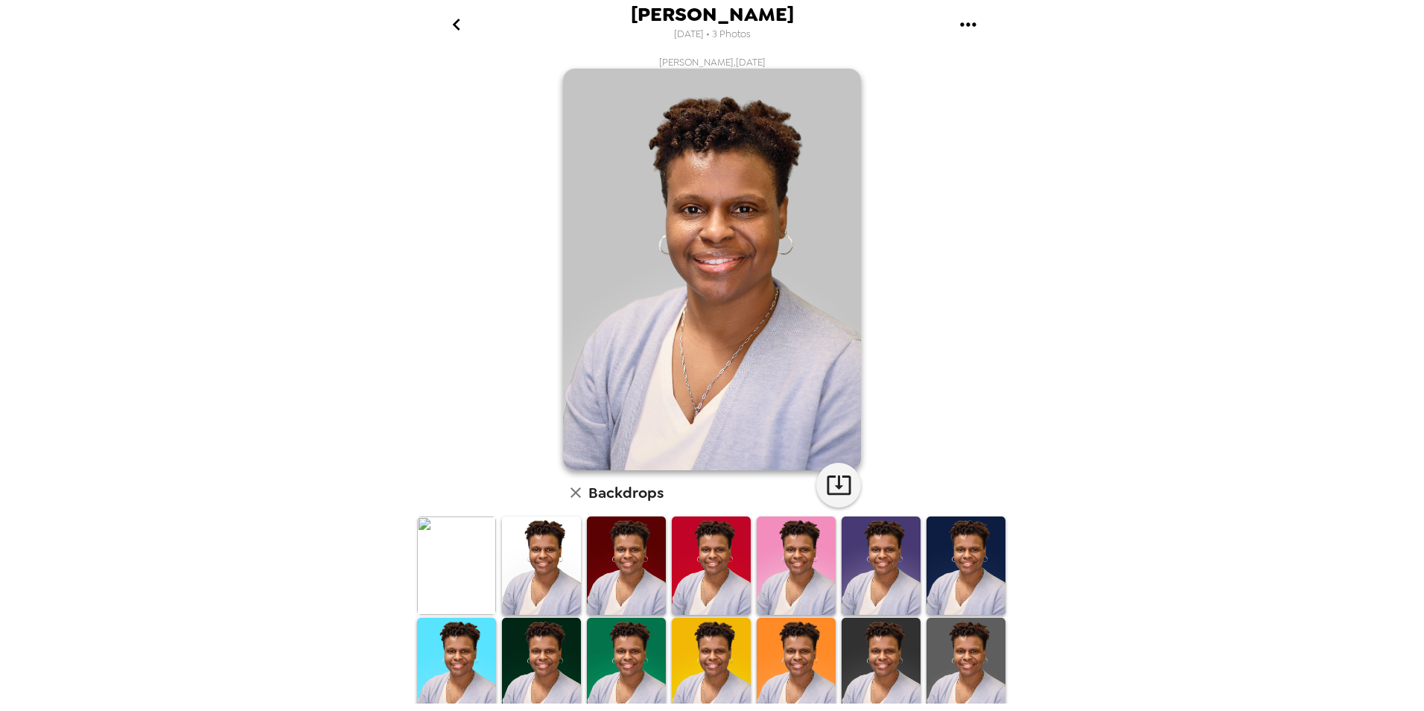
scroll to position [149, 0]
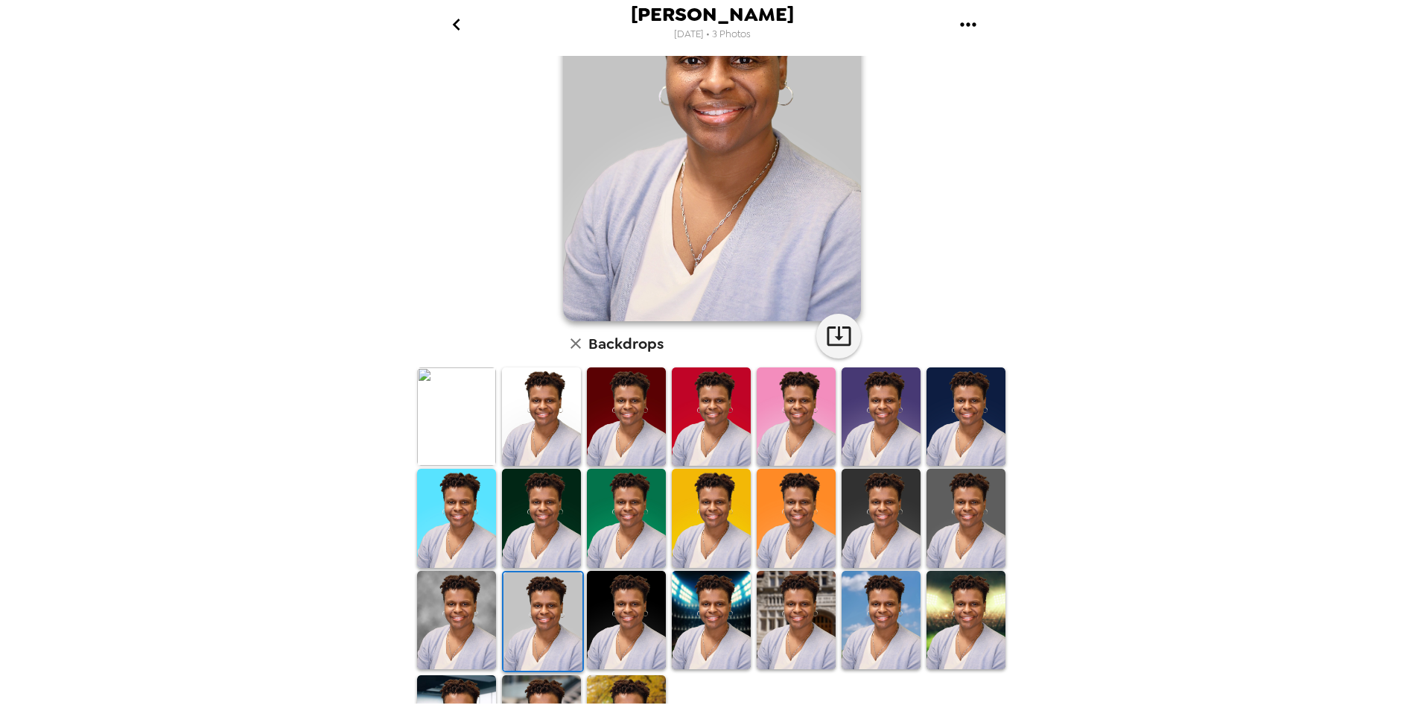
click at [690, 621] on img at bounding box center [711, 620] width 79 height 98
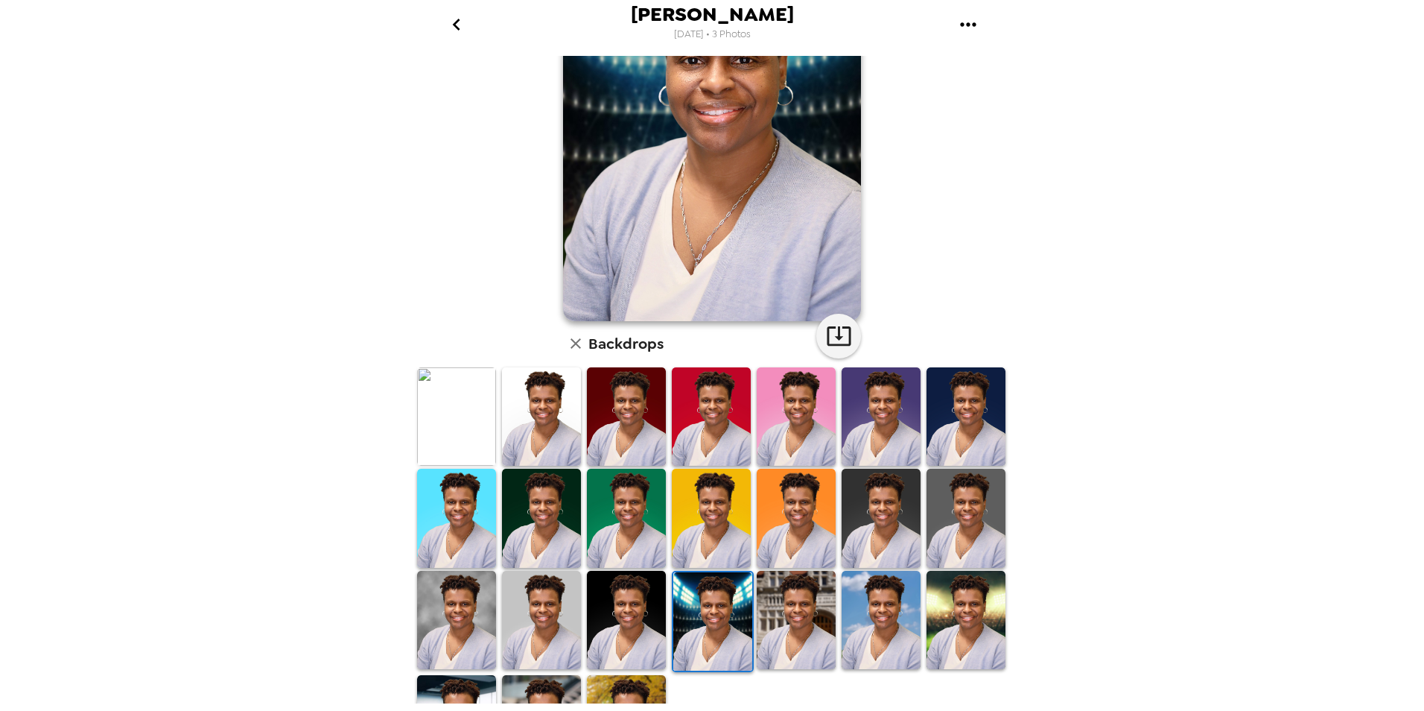
click at [646, 623] on img at bounding box center [626, 620] width 79 height 98
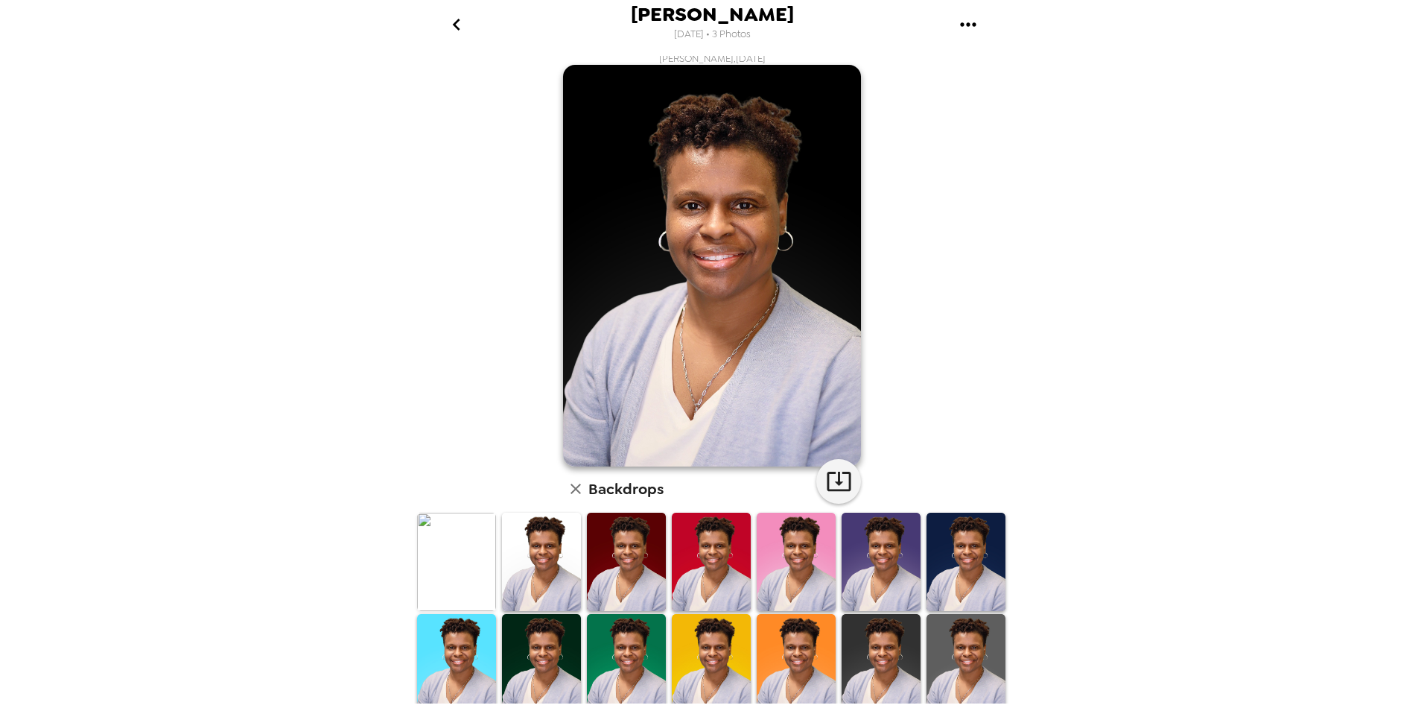
scroll to position [0, 0]
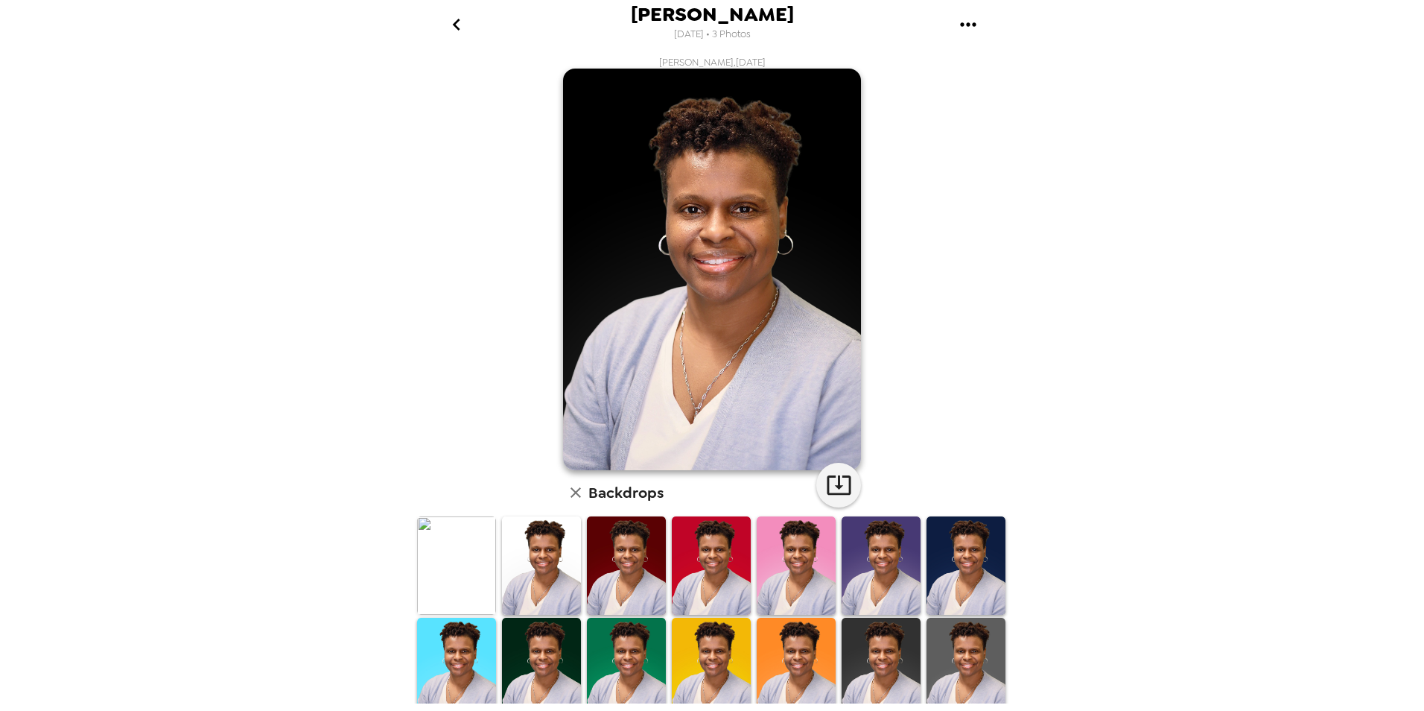
click at [965, 668] on img at bounding box center [966, 666] width 79 height 98
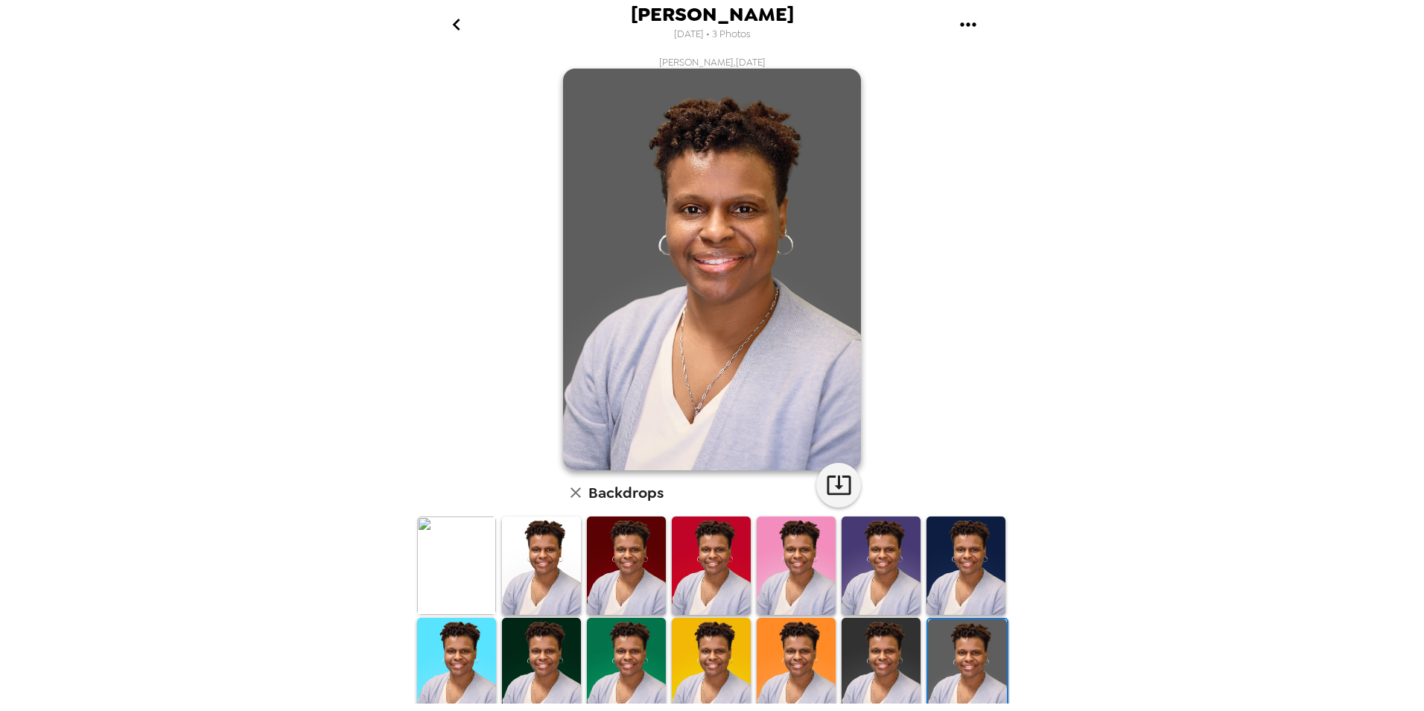
click at [565, 550] on img at bounding box center [541, 565] width 79 height 98
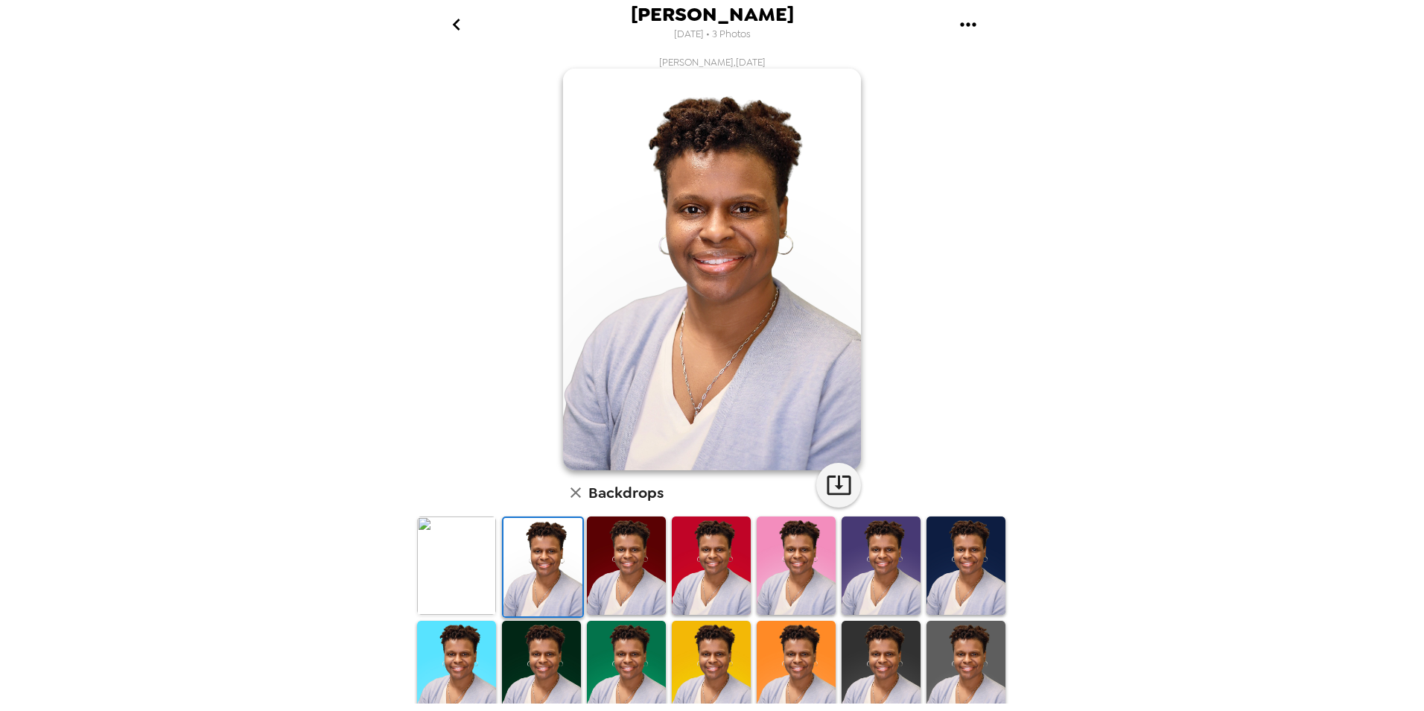
click at [970, 673] on img at bounding box center [966, 669] width 79 height 98
